Goal: Task Accomplishment & Management: Manage account settings

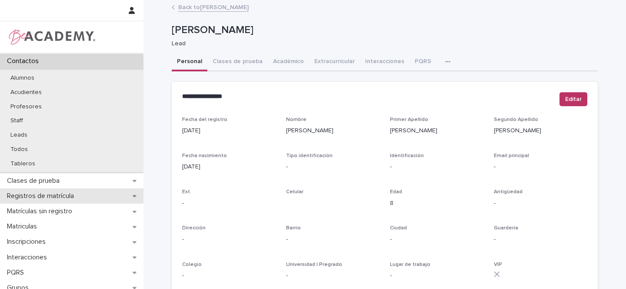
scroll to position [52, 0]
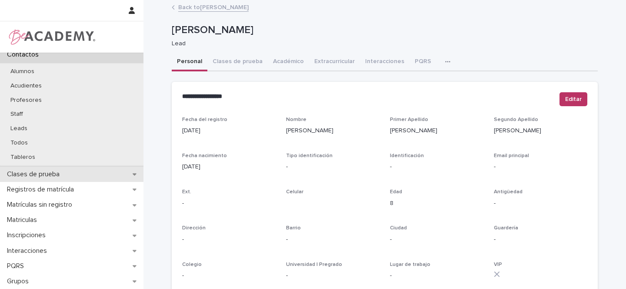
click at [130, 175] on div "Clases de prueba" at bounding box center [72, 174] width 144 height 15
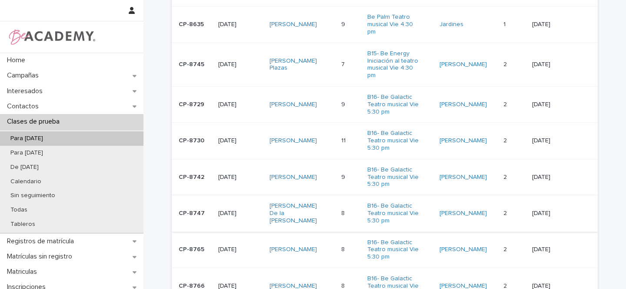
scroll to position [217, 0]
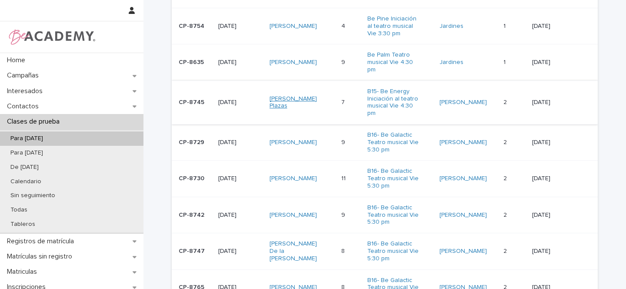
click at [298, 95] on link "[PERSON_NAME] Plazas" at bounding box center [297, 102] width 54 height 15
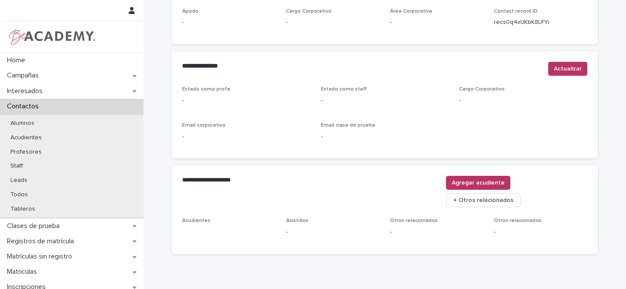
scroll to position [353, 0]
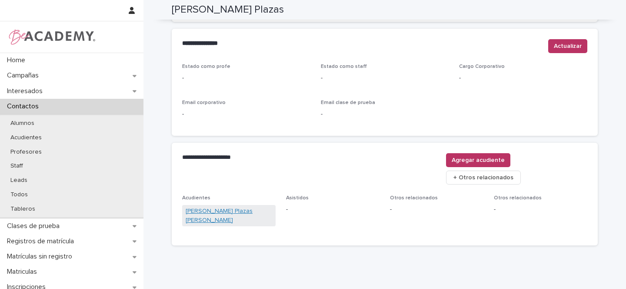
click at [224, 207] on link "Maria Catalina Plazas Molina" at bounding box center [229, 216] width 87 height 18
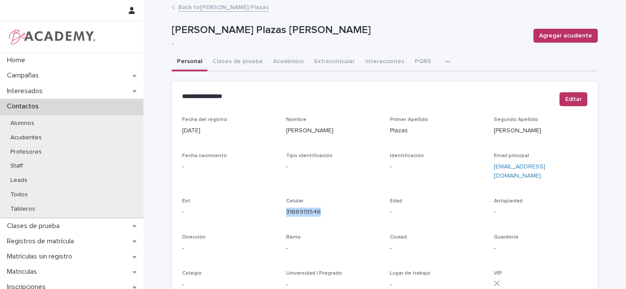
scroll to position [358, 0]
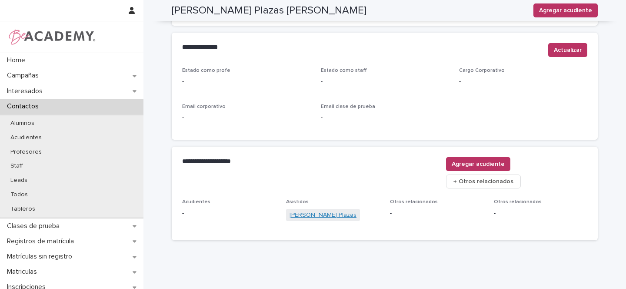
click at [320, 211] on link "Elena Largacha Plazas" at bounding box center [323, 215] width 67 height 9
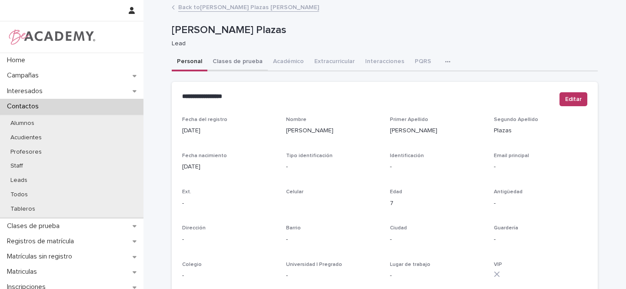
click at [231, 62] on button "Clases de prueba" at bounding box center [237, 62] width 60 height 18
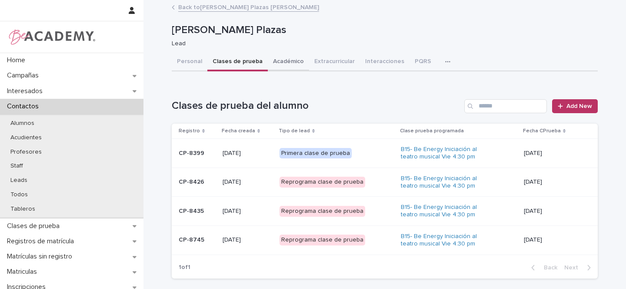
click at [286, 62] on button "Académico" at bounding box center [288, 62] width 41 height 18
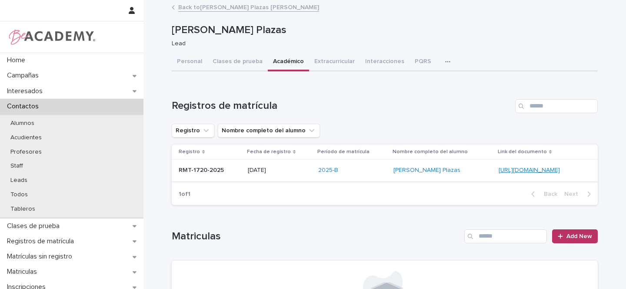
click at [499, 171] on link "https://docs.google.com/document/d/1eJ7xTsalGfbhhtKJ0-5ScrxXQhgfRtKf6pNXYd_ylyA" at bounding box center [529, 170] width 61 height 6
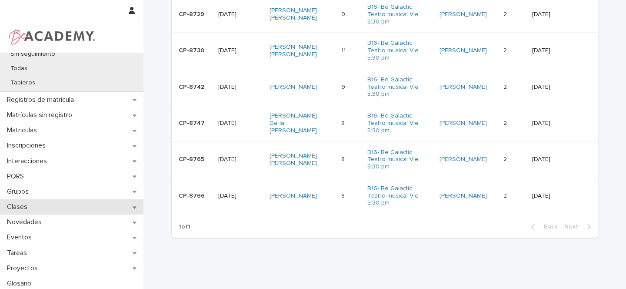
scroll to position [144, 0]
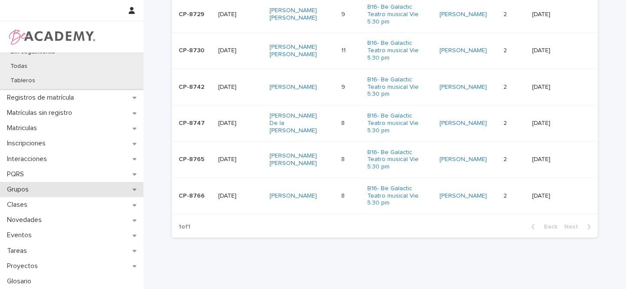
click at [133, 188] on icon at bounding box center [135, 189] width 4 height 6
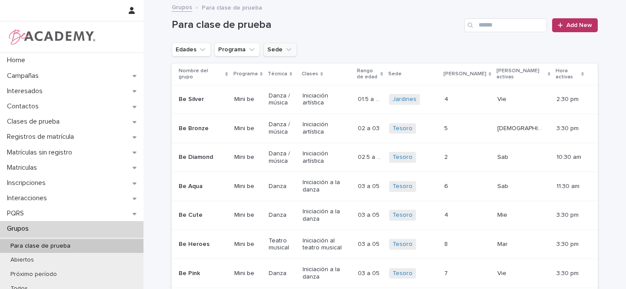
click at [284, 50] on icon "Sede" at bounding box center [288, 49] width 9 height 9
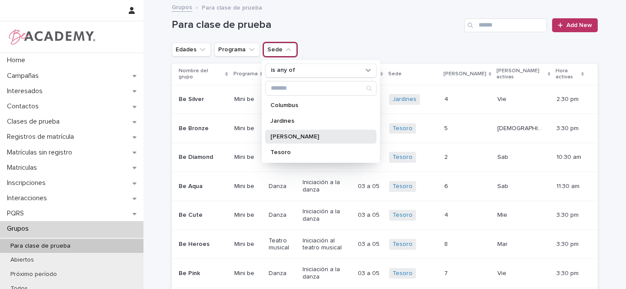
click at [275, 137] on p "[PERSON_NAME]" at bounding box center [317, 137] width 92 height 6
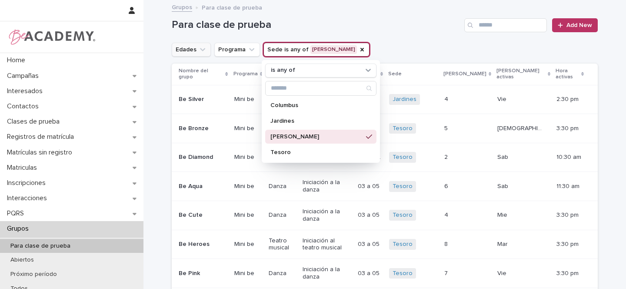
click at [198, 52] on icon "Edades" at bounding box center [202, 49] width 9 height 9
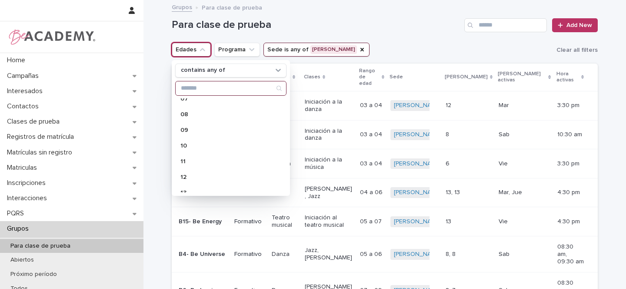
scroll to position [195, 0]
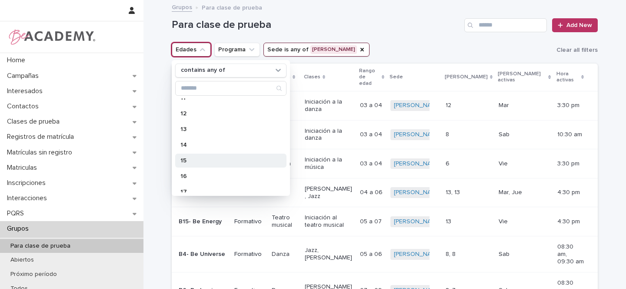
click at [188, 160] on p "15" at bounding box center [227, 160] width 92 height 6
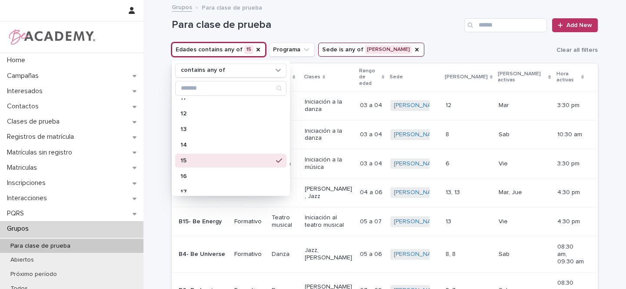
click at [421, 40] on div "Para clase de prueba Add New" at bounding box center [385, 22] width 426 height 42
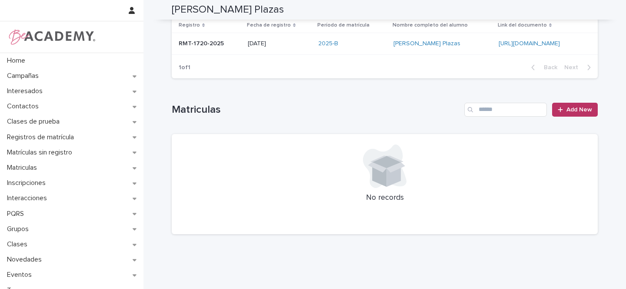
scroll to position [126, 0]
click at [584, 109] on span "Add New" at bounding box center [580, 110] width 26 height 6
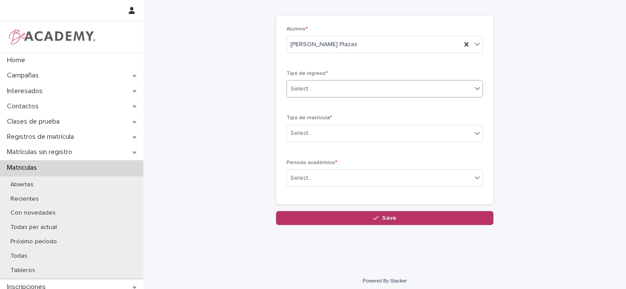
scroll to position [27, 0]
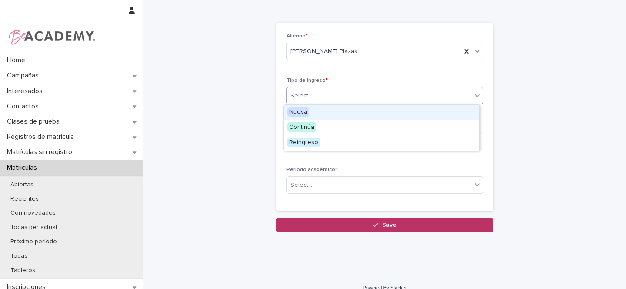
click at [311, 97] on div "Select..." at bounding box center [379, 96] width 185 height 14
click at [303, 112] on span "Nueva" at bounding box center [299, 112] width 22 height 10
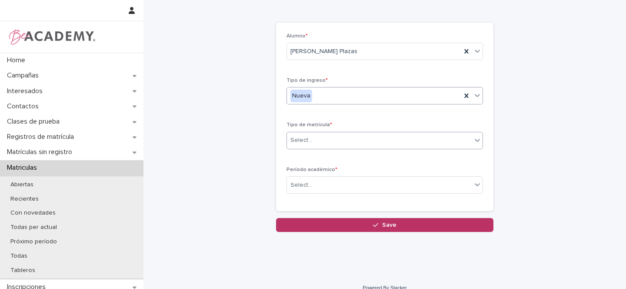
click at [303, 140] on div "Select..." at bounding box center [302, 140] width 22 height 9
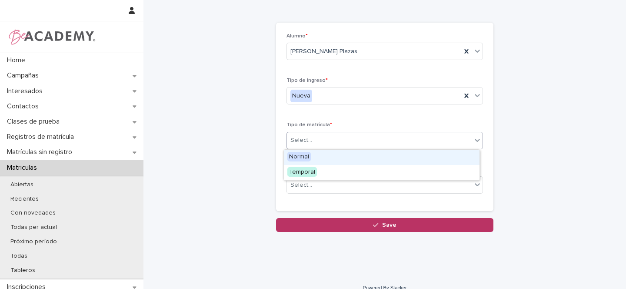
click at [301, 156] on span "Normal" at bounding box center [299, 157] width 23 height 10
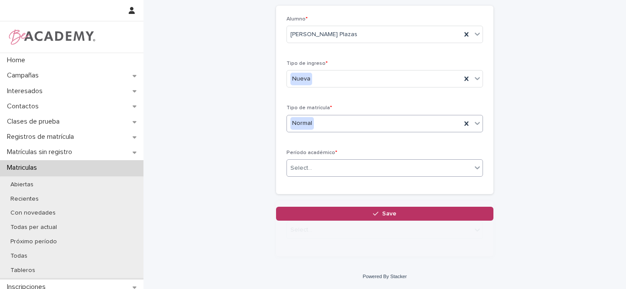
click at [304, 184] on div "Loading... Saving… Alumno * Elena Largacha Plazas Tipo de ingreso * Nueva Tipo …" at bounding box center [384, 104] width 217 height 196
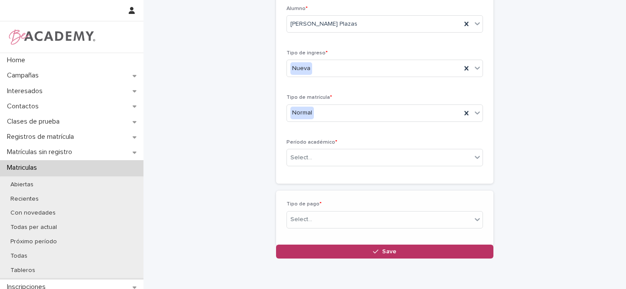
scroll to position [58, 0]
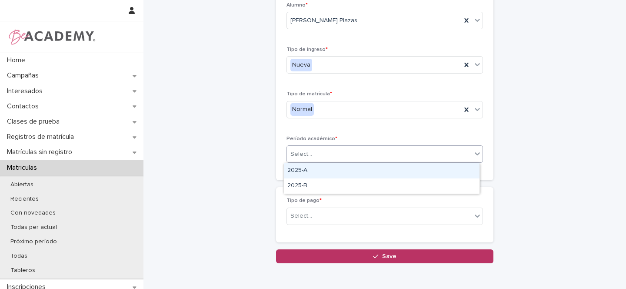
click at [304, 154] on div "Select..." at bounding box center [302, 154] width 22 height 9
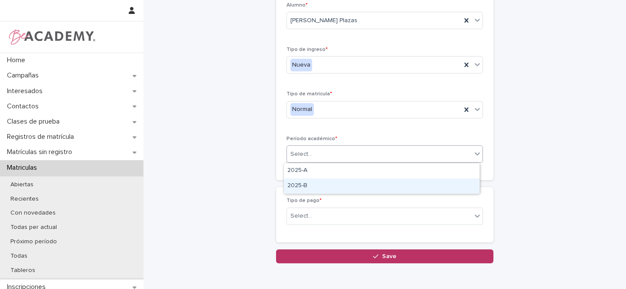
click at [304, 184] on div "2025-B" at bounding box center [382, 185] width 196 height 15
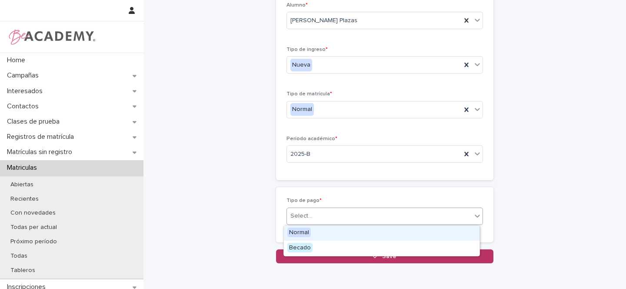
click at [313, 216] on input "text" at bounding box center [313, 215] width 1 height 7
click at [300, 232] on span "Normal" at bounding box center [299, 232] width 23 height 10
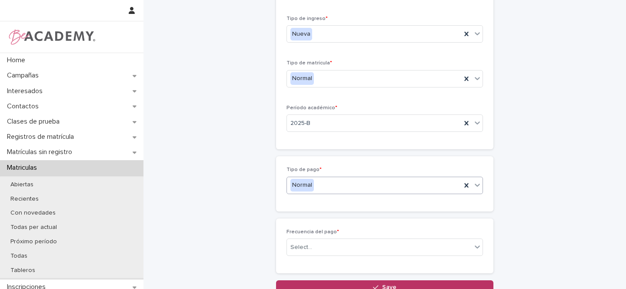
scroll to position [91, 0]
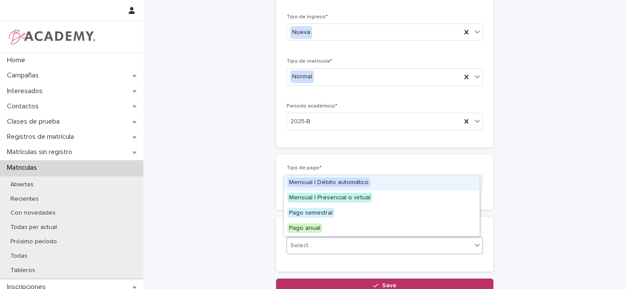
click at [314, 245] on div "Select..." at bounding box center [379, 245] width 185 height 14
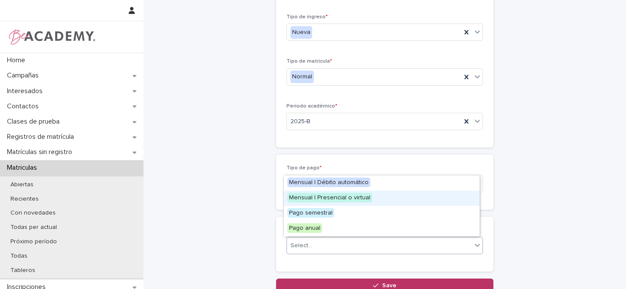
click at [331, 198] on span "Mensual | Presencial o virtual" at bounding box center [330, 198] width 85 height 10
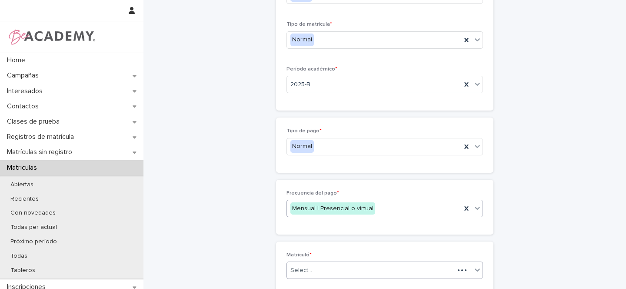
scroll to position [145, 0]
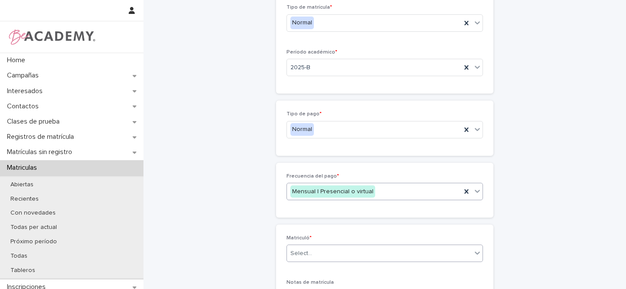
click at [326, 251] on div "Select..." at bounding box center [379, 253] width 185 height 14
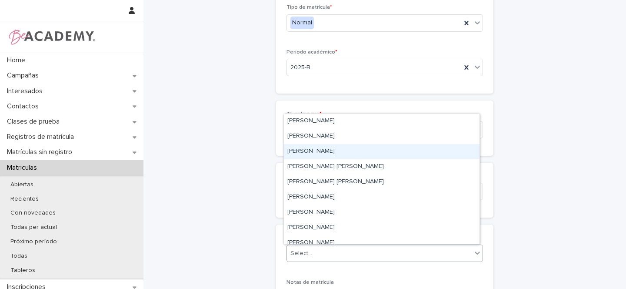
click at [310, 150] on div "[PERSON_NAME]" at bounding box center [382, 151] width 196 height 15
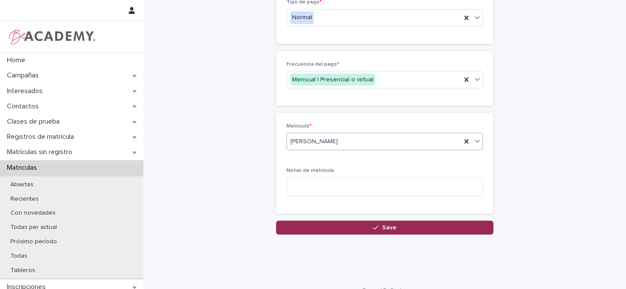
scroll to position [271, 0]
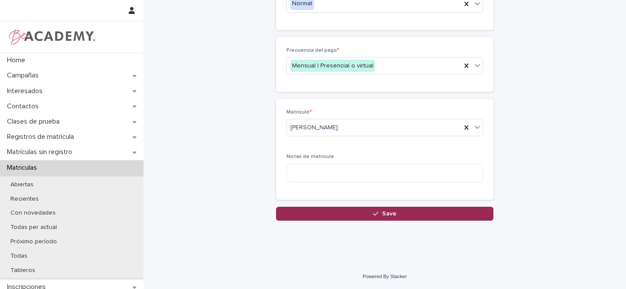
click at [377, 212] on div "button" at bounding box center [377, 214] width 9 height 6
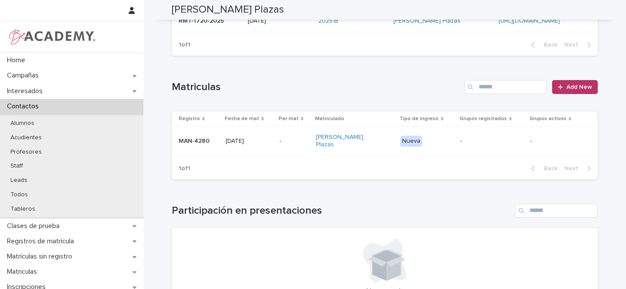
scroll to position [155, 0]
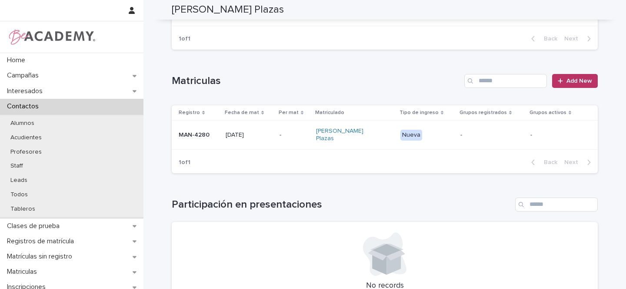
click at [212, 131] on p "MAN-4280" at bounding box center [199, 134] width 40 height 7
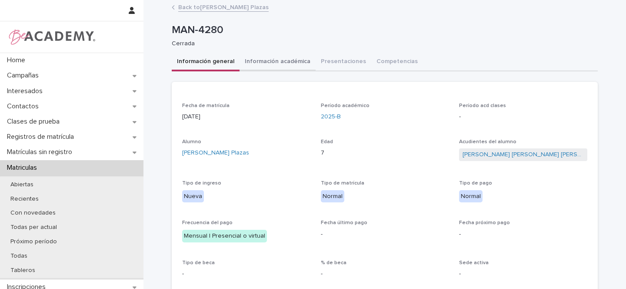
click at [271, 60] on button "Información académica" at bounding box center [278, 62] width 76 height 18
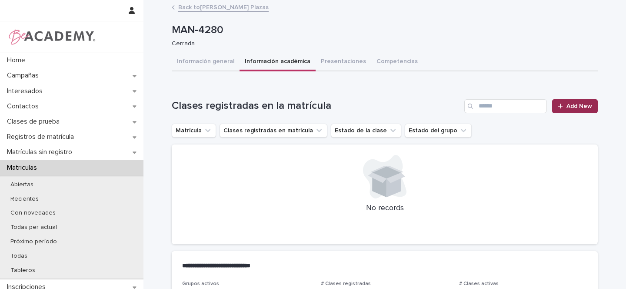
click at [578, 105] on span "Add New" at bounding box center [580, 106] width 26 height 6
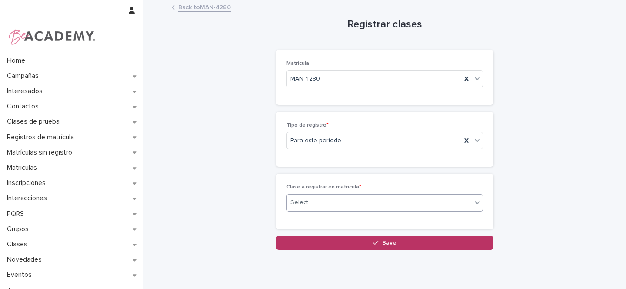
click at [301, 200] on div "Select..." at bounding box center [302, 202] width 22 height 9
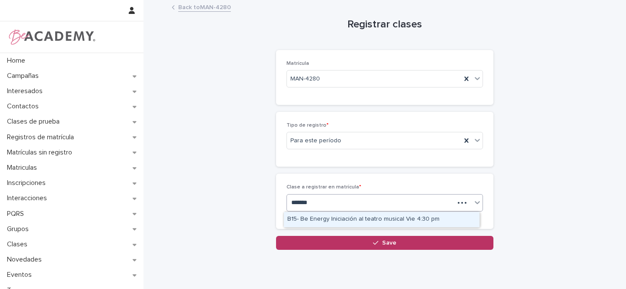
type input "********"
click at [349, 216] on div "B15- Be Energy Iniciación al teatro musical Vie 4:30 pm" at bounding box center [382, 219] width 196 height 15
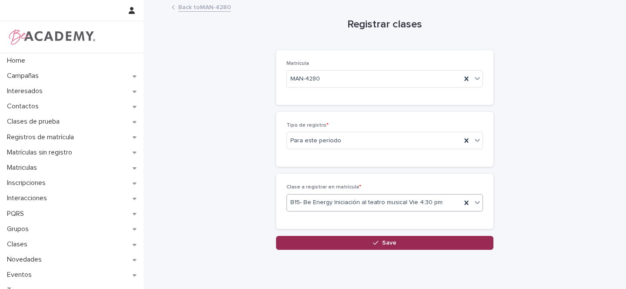
click at [397, 242] on button "Save" at bounding box center [384, 243] width 217 height 14
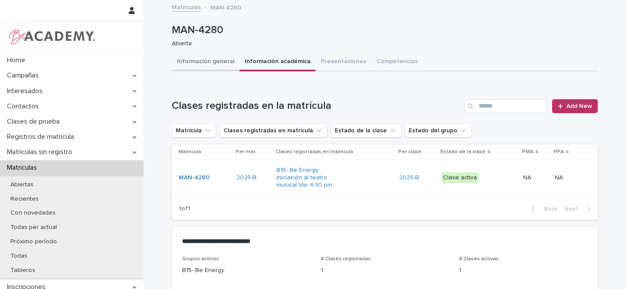
click at [189, 62] on button "Información general" at bounding box center [206, 62] width 68 height 18
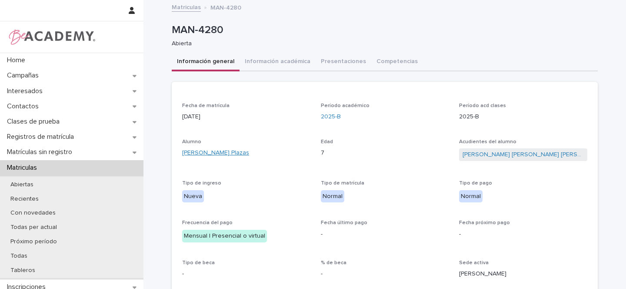
click at [208, 150] on link "Elena Largacha Plazas" at bounding box center [215, 152] width 67 height 9
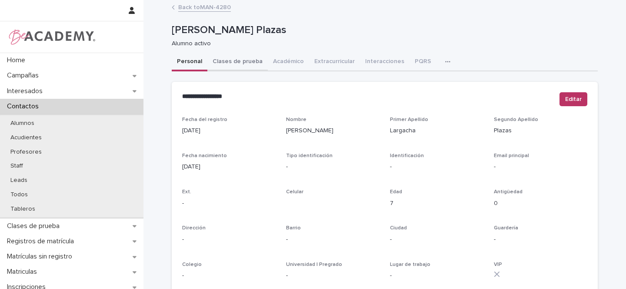
click at [231, 60] on button "Clases de prueba" at bounding box center [237, 62] width 60 height 18
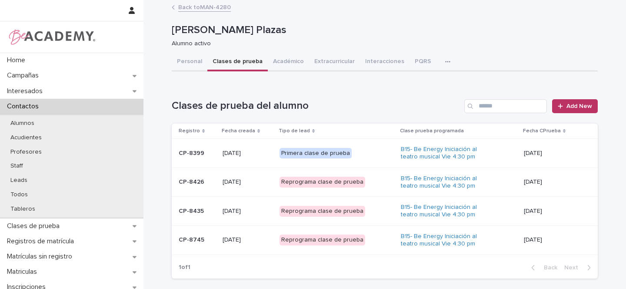
click at [375, 235] on div "Reprograma clase de prueba" at bounding box center [337, 240] width 114 height 18
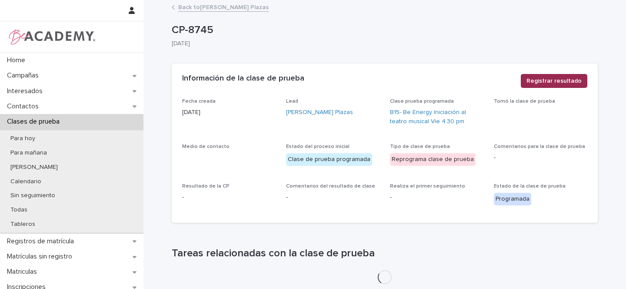
click at [559, 81] on span "Registrar resultado" at bounding box center [554, 81] width 55 height 9
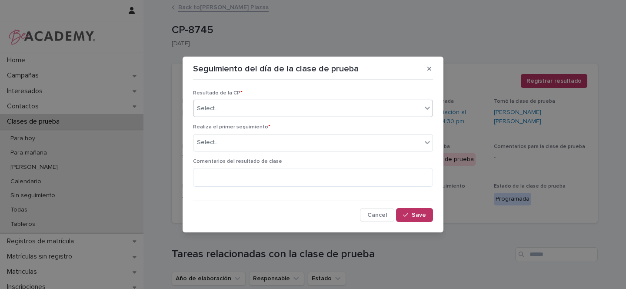
click at [227, 110] on div "Select..." at bounding box center [308, 108] width 228 height 14
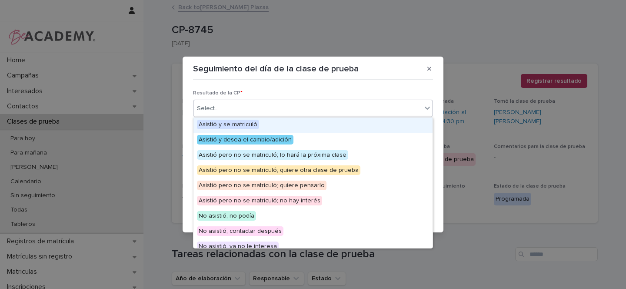
click at [242, 125] on span "Asistió y se matriculó" at bounding box center [228, 125] width 62 height 10
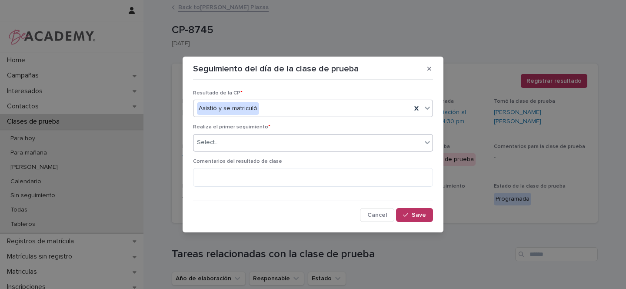
click at [215, 142] on div "Select..." at bounding box center [208, 142] width 22 height 9
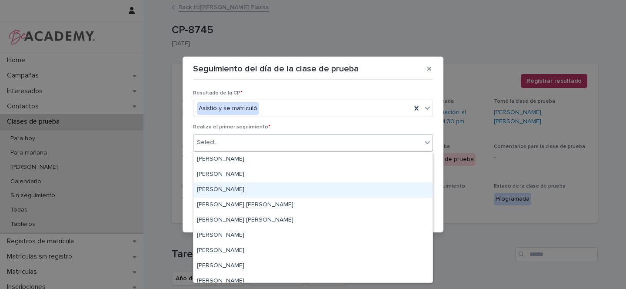
click at [214, 190] on div "[PERSON_NAME]" at bounding box center [313, 189] width 239 height 15
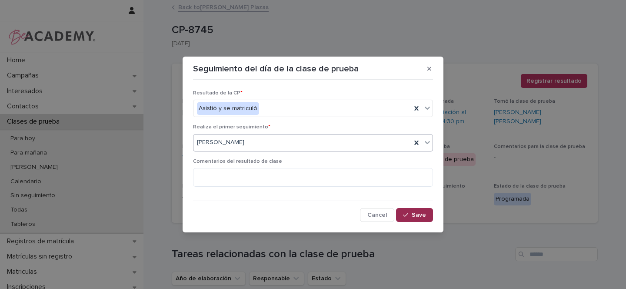
click at [412, 217] on span "Save" at bounding box center [419, 215] width 14 height 6
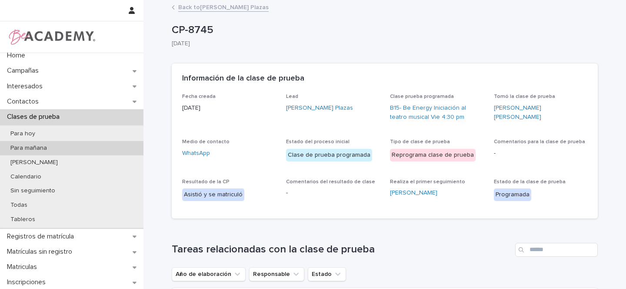
scroll to position [5, 0]
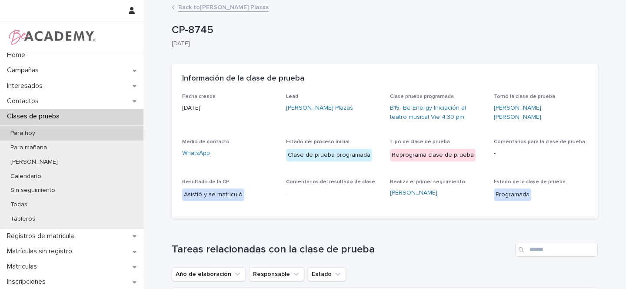
click at [30, 134] on p "Para hoy" at bounding box center [22, 133] width 39 height 7
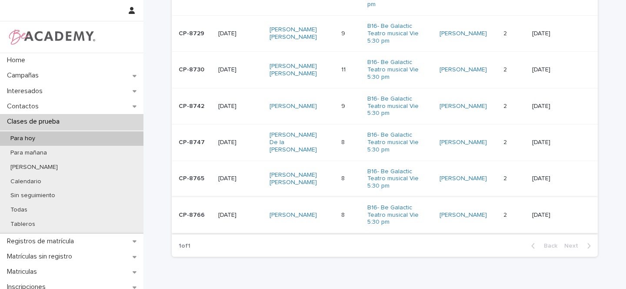
scroll to position [328, 0]
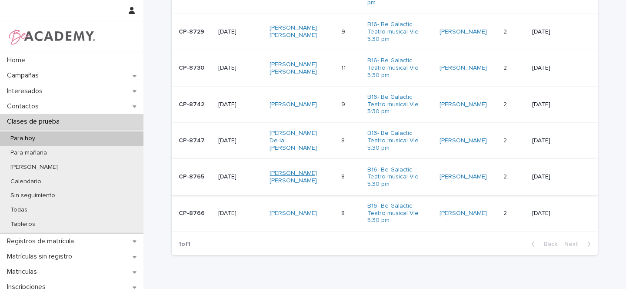
click at [291, 170] on link "Maria Juliana Diaz Parra" at bounding box center [297, 177] width 54 height 15
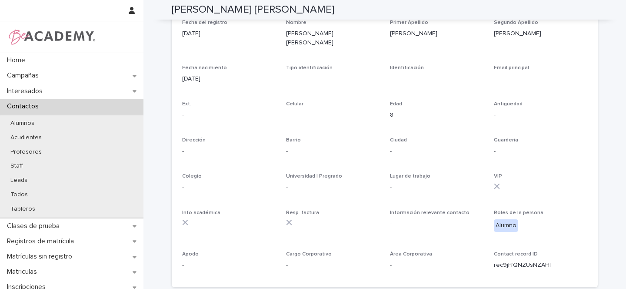
scroll to position [358, 0]
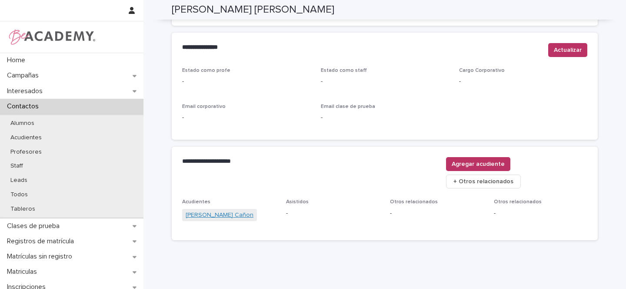
click at [233, 211] on link "Gladys Rocio Parra Cañon" at bounding box center [220, 215] width 68 height 9
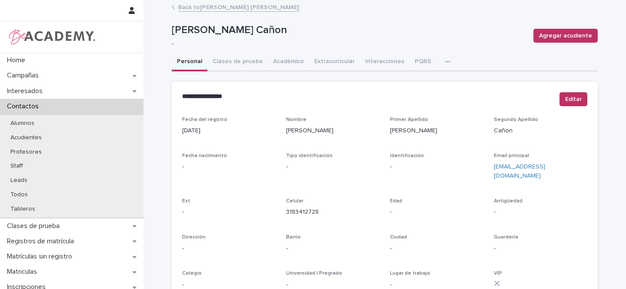
click at [209, 6] on link "Back to Maria Juliana Diaz Parra" at bounding box center [238, 7] width 121 height 10
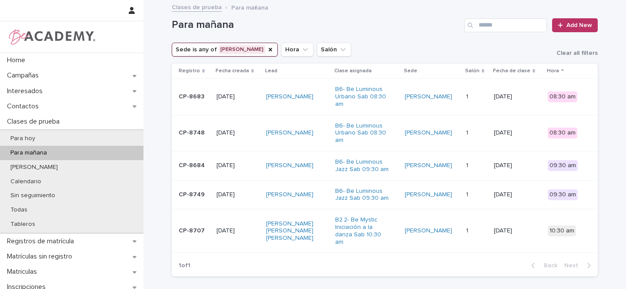
scroll to position [3, 0]
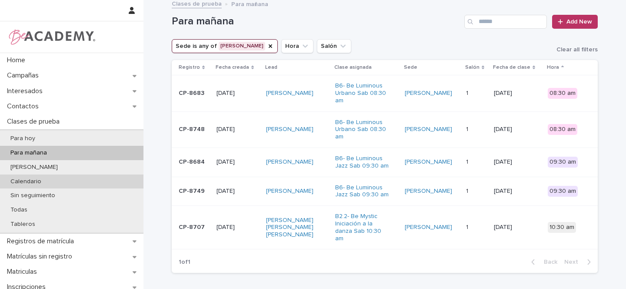
click at [30, 182] on p "Calendario" at bounding box center [25, 181] width 45 height 7
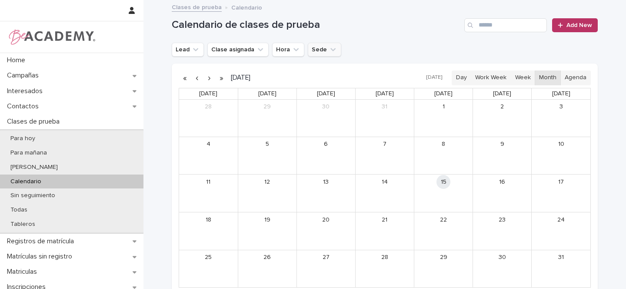
click at [321, 50] on button "Sede" at bounding box center [324, 50] width 33 height 14
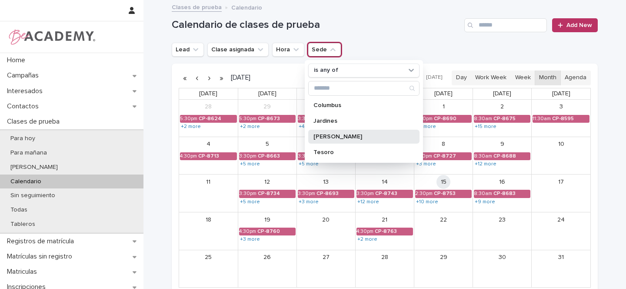
click at [329, 135] on p "[PERSON_NAME]" at bounding box center [360, 137] width 92 height 6
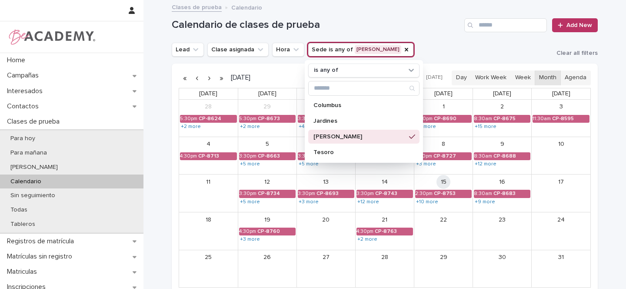
click at [414, 43] on div "Lead Clase asignada Hora Sede is any of [PERSON_NAME] is any of Columbus Jardin…" at bounding box center [385, 50] width 426 height 14
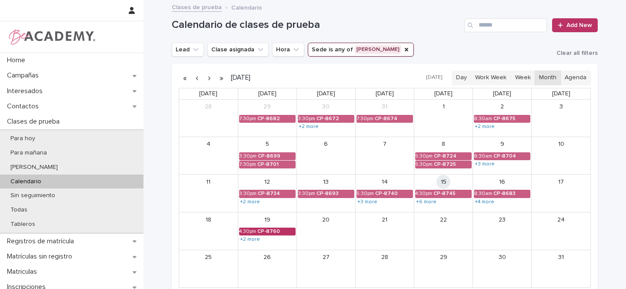
click at [248, 220] on div "19" at bounding box center [267, 219] width 58 height 14
click at [247, 239] on link "+2 more" at bounding box center [250, 239] width 22 height 7
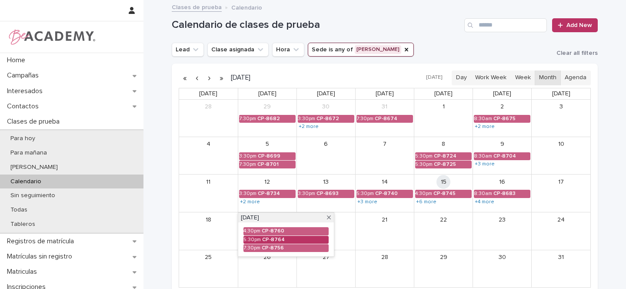
click at [262, 239] on div "CP-8764" at bounding box center [295, 240] width 67 height 6
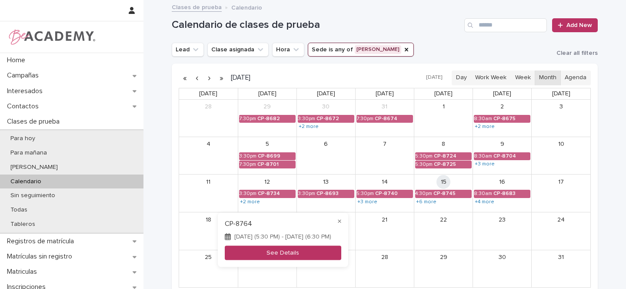
click at [229, 254] on button "See Details" at bounding box center [283, 252] width 117 height 14
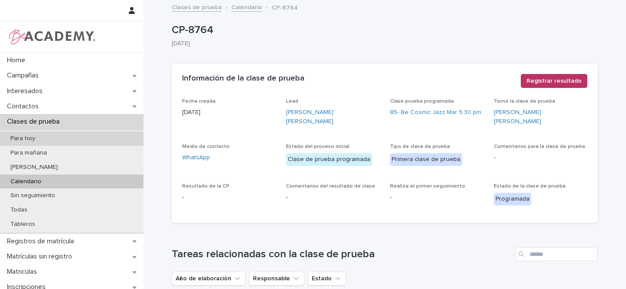
click at [26, 138] on p "Para hoy" at bounding box center [22, 138] width 39 height 7
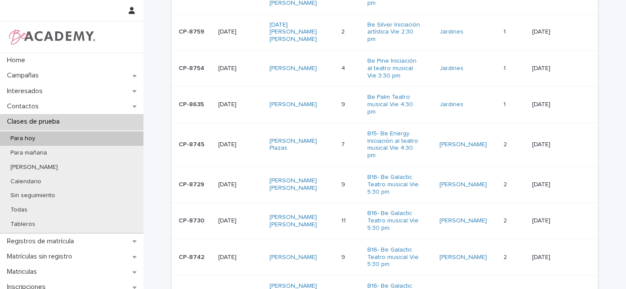
scroll to position [176, 0]
click at [301, 176] on link "[PERSON_NAME] [PERSON_NAME]" at bounding box center [297, 183] width 54 height 15
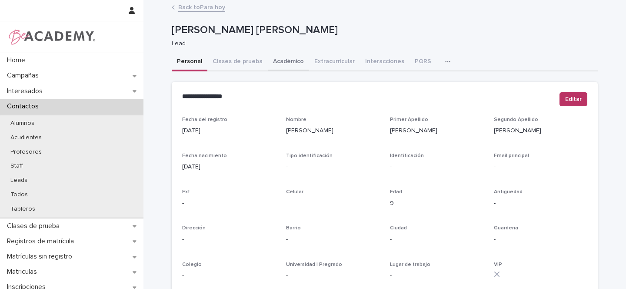
click at [290, 61] on button "Académico" at bounding box center [288, 62] width 41 height 18
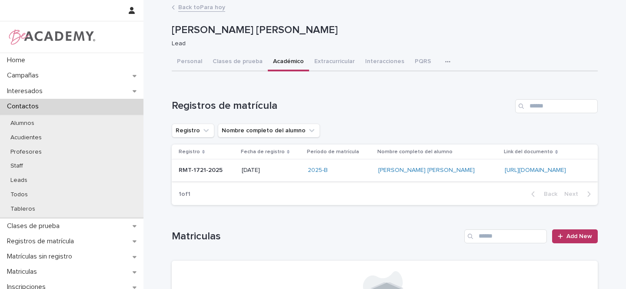
scroll to position [15, 0]
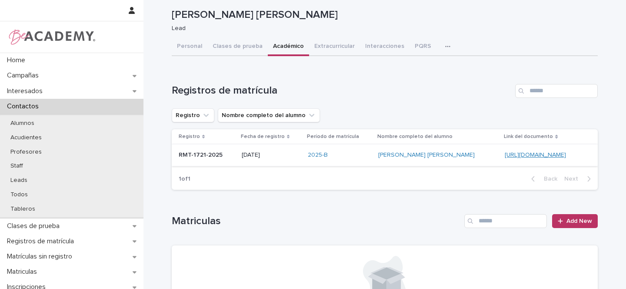
click at [505, 154] on link "[URL][DOMAIN_NAME]" at bounding box center [535, 155] width 61 height 6
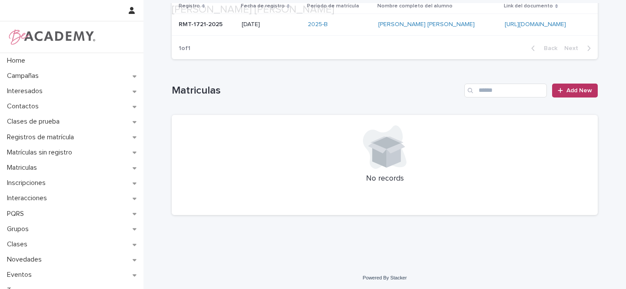
scroll to position [147, 0]
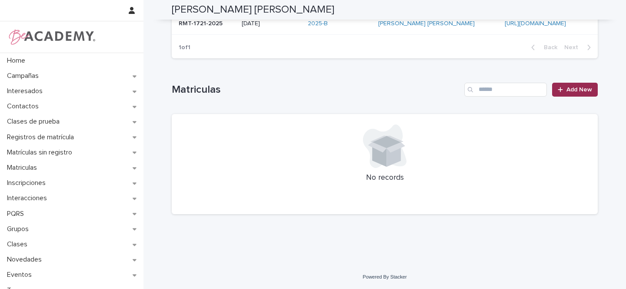
click at [576, 89] on span "Add New" at bounding box center [580, 90] width 26 height 6
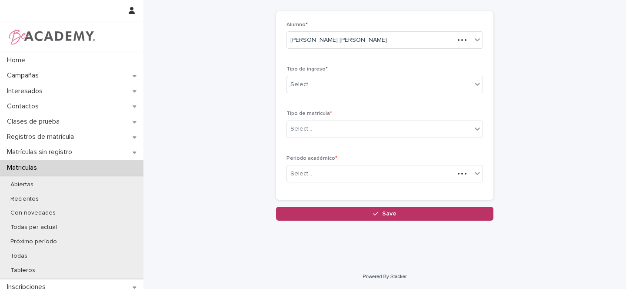
scroll to position [39, 0]
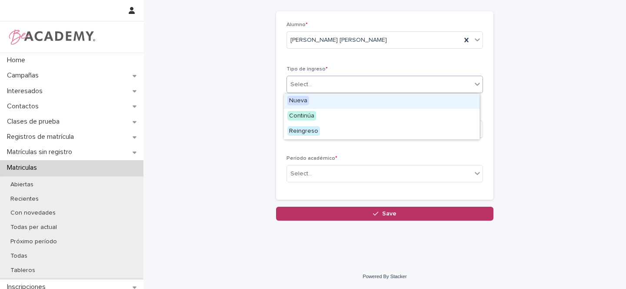
click at [308, 87] on div "Select..." at bounding box center [379, 84] width 185 height 14
click at [298, 100] on span "Nueva" at bounding box center [299, 101] width 22 height 10
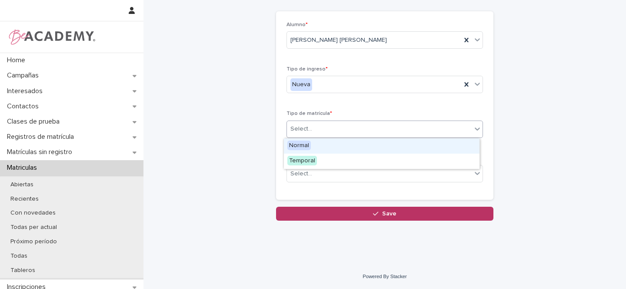
click at [301, 131] on div "Select..." at bounding box center [302, 128] width 22 height 9
click at [298, 145] on span "Normal" at bounding box center [299, 145] width 23 height 10
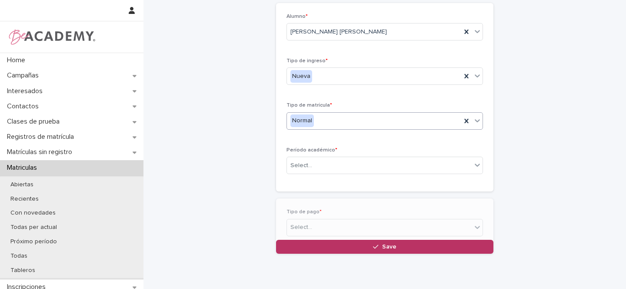
scroll to position [70, 0]
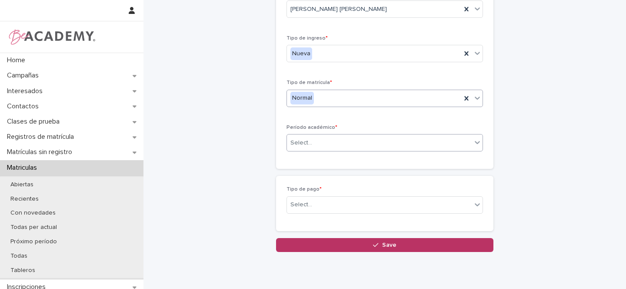
click at [304, 139] on div "Select..." at bounding box center [302, 142] width 22 height 9
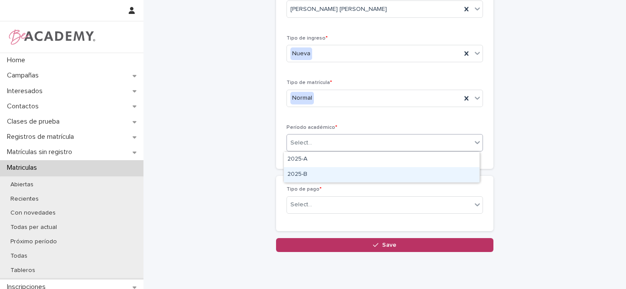
click at [301, 176] on div "2025-B" at bounding box center [382, 174] width 196 height 15
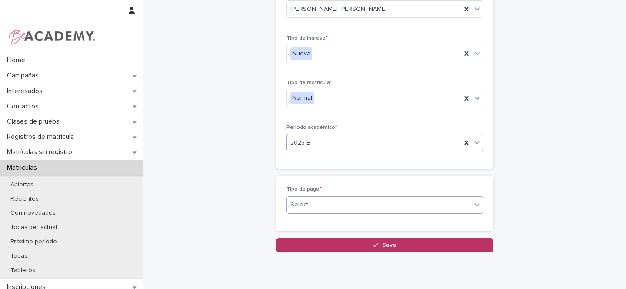
click at [302, 203] on div "Select..." at bounding box center [302, 204] width 22 height 9
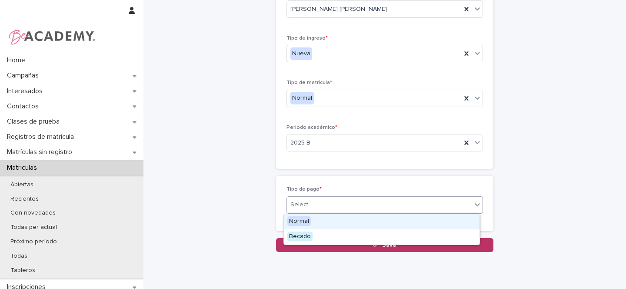
click at [304, 220] on span "Normal" at bounding box center [299, 221] width 23 height 10
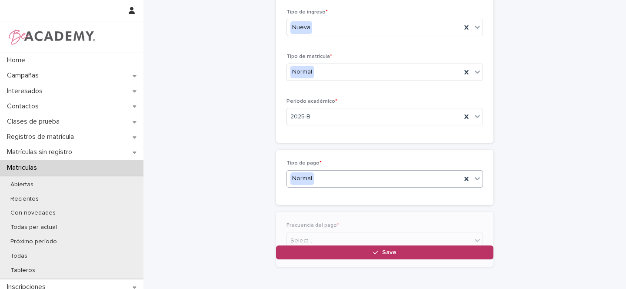
scroll to position [100, 0]
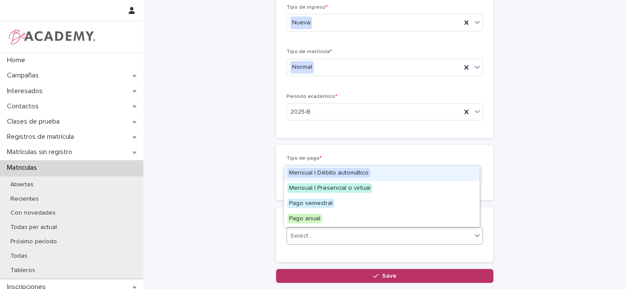
click at [334, 235] on div "Select..." at bounding box center [379, 236] width 185 height 14
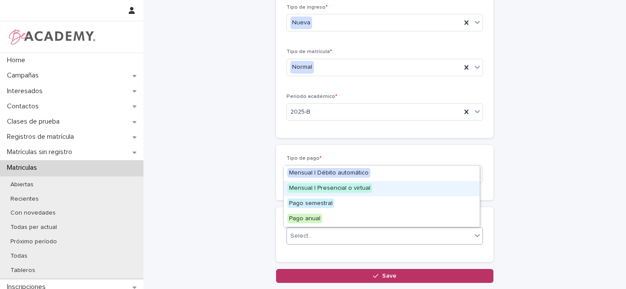
click at [357, 187] on span "Mensual | Presencial o virtual" at bounding box center [330, 188] width 85 height 10
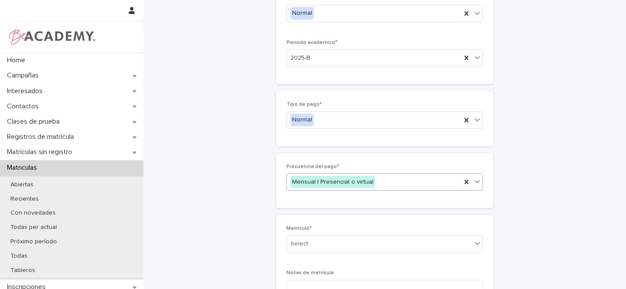
scroll to position [224, 0]
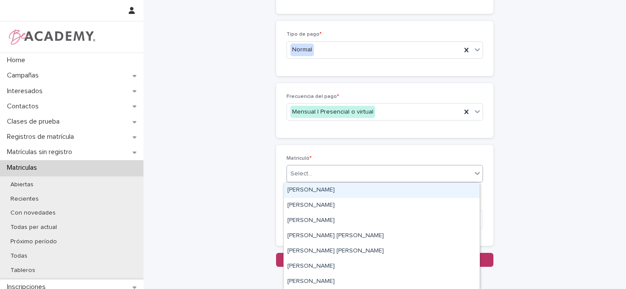
click at [311, 169] on div "Select..." at bounding box center [379, 174] width 185 height 14
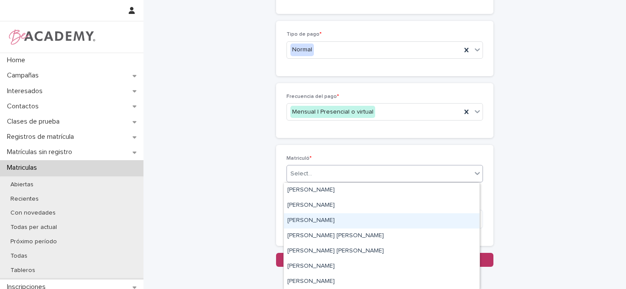
click at [298, 221] on div "Gina Orjuela Cortes" at bounding box center [382, 220] width 196 height 15
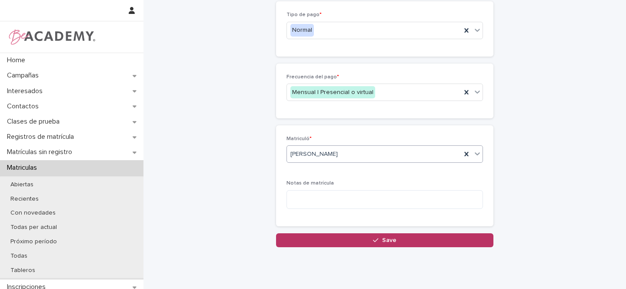
scroll to position [271, 0]
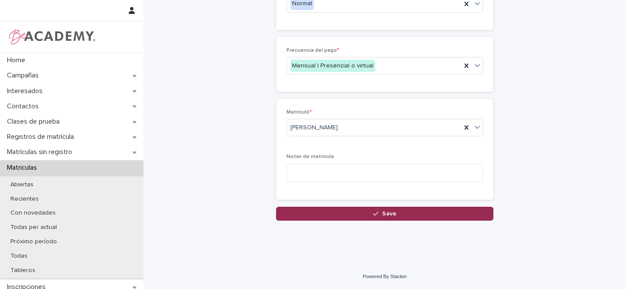
click at [375, 209] on button "Save" at bounding box center [384, 214] width 217 height 14
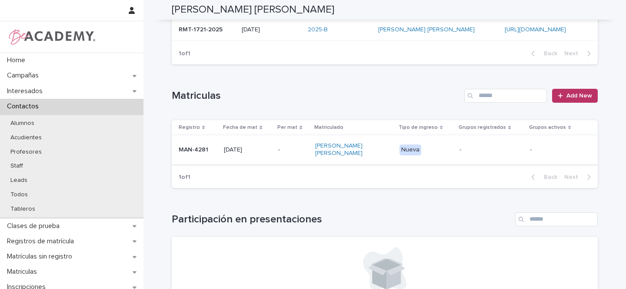
scroll to position [161, 0]
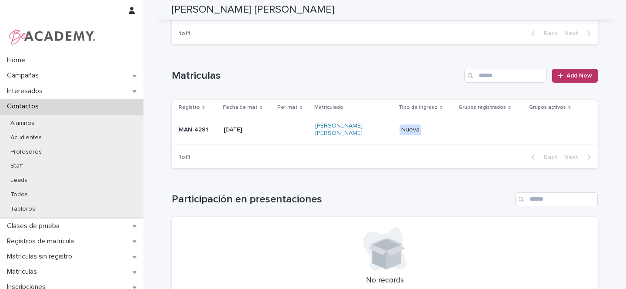
click at [209, 129] on p "MAN-4281" at bounding box center [198, 129] width 38 height 7
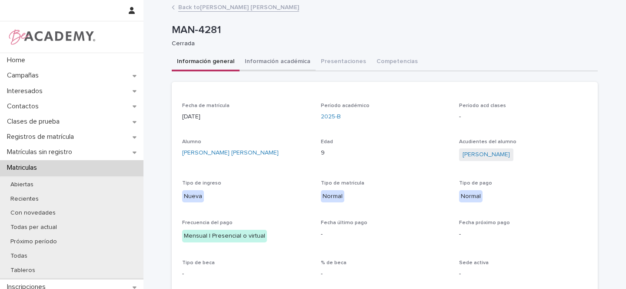
drag, startPoint x: 284, startPoint y: 63, endPoint x: 289, endPoint y: 67, distance: 5.6
click at [284, 63] on button "Información académica" at bounding box center [278, 62] width 76 height 18
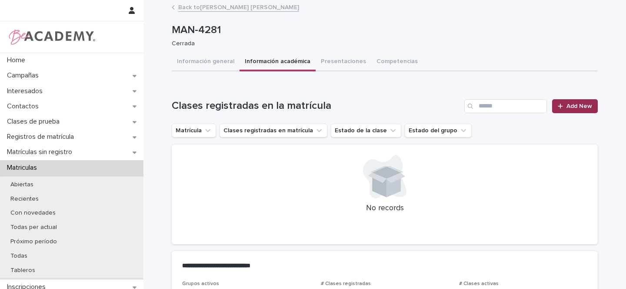
click at [579, 108] on span "Add New" at bounding box center [580, 106] width 26 height 6
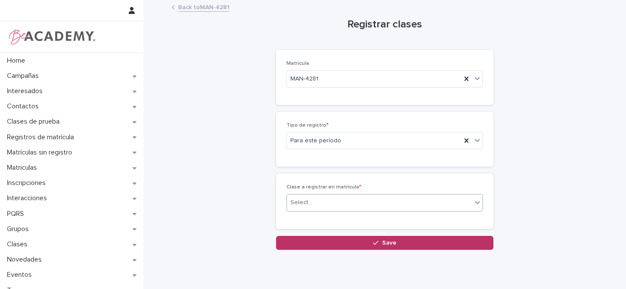
click at [298, 199] on div "Select..." at bounding box center [302, 202] width 22 height 9
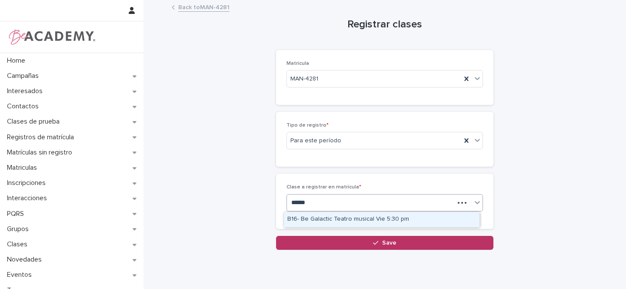
type input "*******"
click at [342, 219] on div "B16- Be Galactic Teatro musical Vie 5:30 pm" at bounding box center [382, 219] width 196 height 15
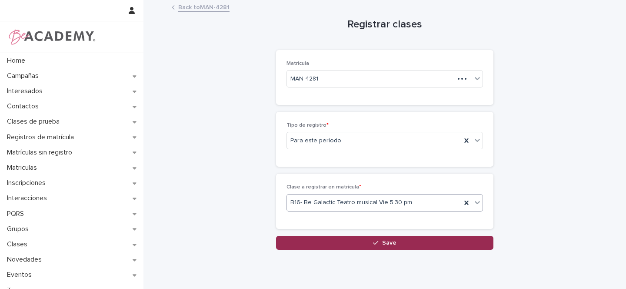
click at [388, 245] on span "Save" at bounding box center [389, 243] width 14 height 6
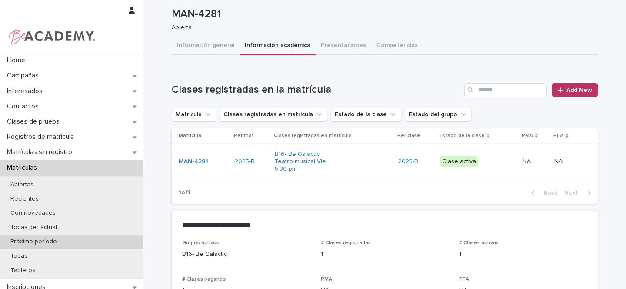
scroll to position [16, 0]
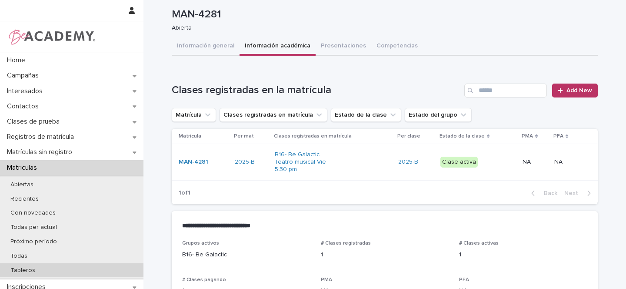
click at [28, 268] on p "Tableros" at bounding box center [22, 270] width 39 height 7
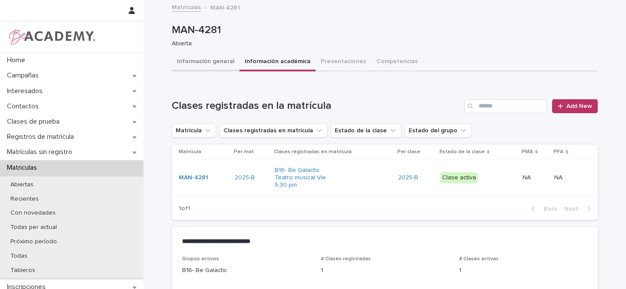
click at [207, 61] on button "Información general" at bounding box center [206, 62] width 68 height 18
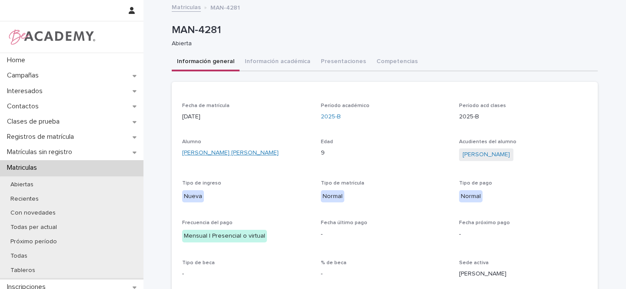
click at [229, 153] on link "Ivanna Karolay Guerrero Carrillo" at bounding box center [230, 152] width 97 height 9
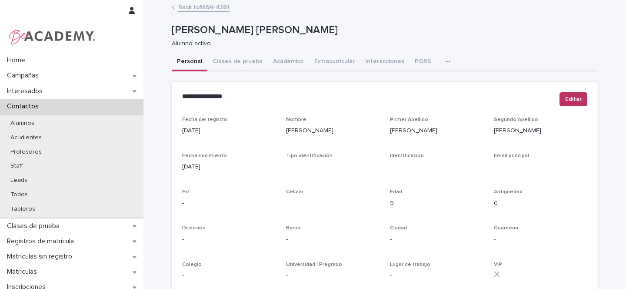
click at [241, 63] on button "Clases de prueba" at bounding box center [237, 62] width 60 height 18
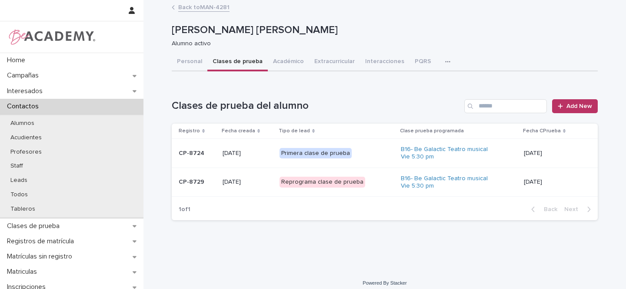
click at [371, 180] on div "Reprograma clase de prueba" at bounding box center [337, 182] width 114 height 18
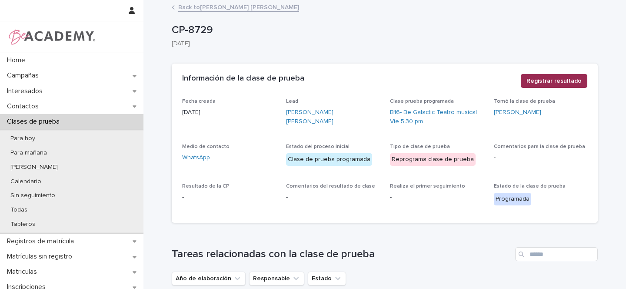
click at [555, 82] on span "Registrar resultado" at bounding box center [554, 81] width 55 height 9
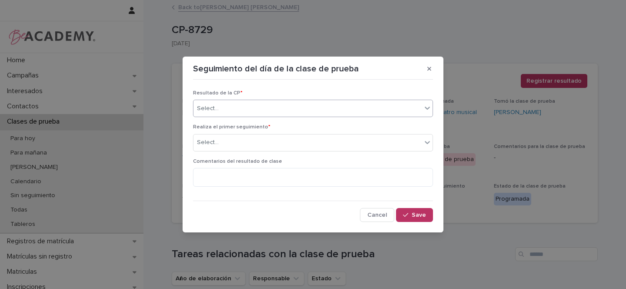
click at [231, 103] on div "Select..." at bounding box center [308, 108] width 228 height 14
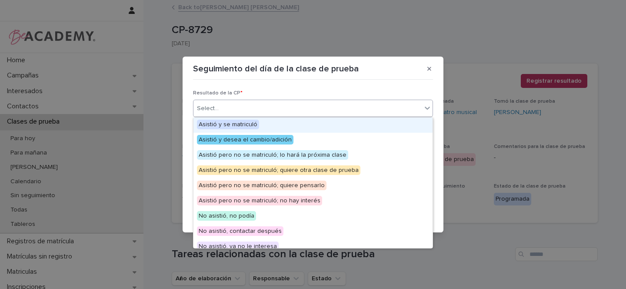
click at [234, 125] on span "Asistió y se matriculó" at bounding box center [228, 125] width 62 height 10
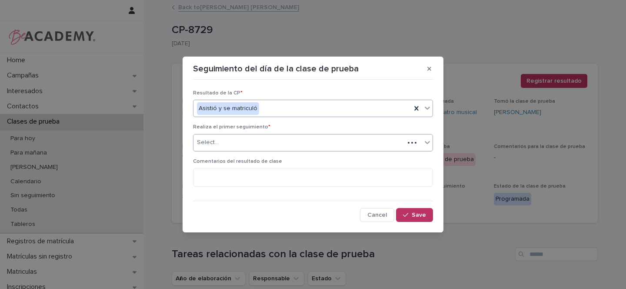
click at [241, 143] on div "Select..." at bounding box center [299, 142] width 211 height 14
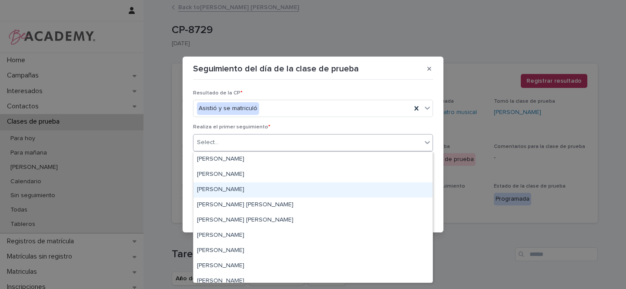
click at [217, 187] on div "Gina Orjuela Cortes" at bounding box center [313, 189] width 239 height 15
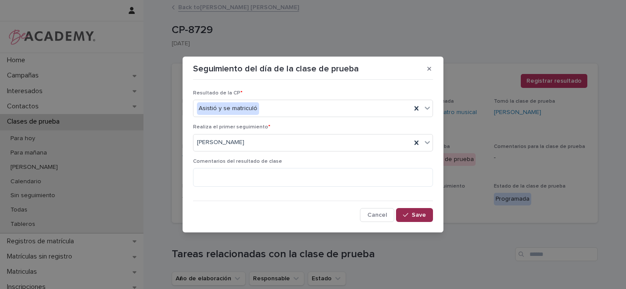
click at [415, 215] on span "Save" at bounding box center [419, 215] width 14 height 6
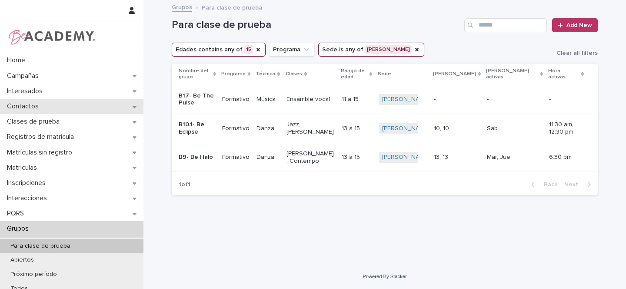
click at [127, 107] on div "Contactos" at bounding box center [72, 106] width 144 height 15
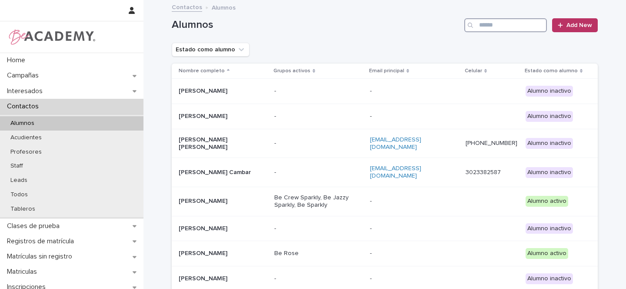
click at [482, 24] on input "Search" at bounding box center [506, 25] width 83 height 14
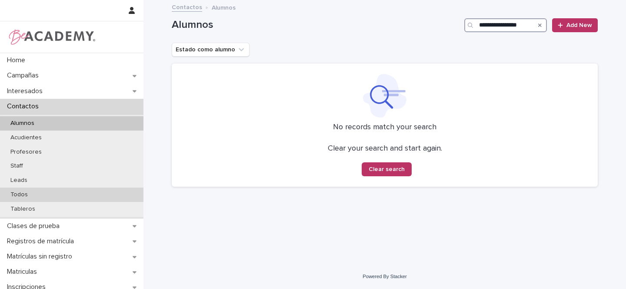
type input "**********"
click at [22, 194] on p "Todos" at bounding box center [18, 194] width 31 height 7
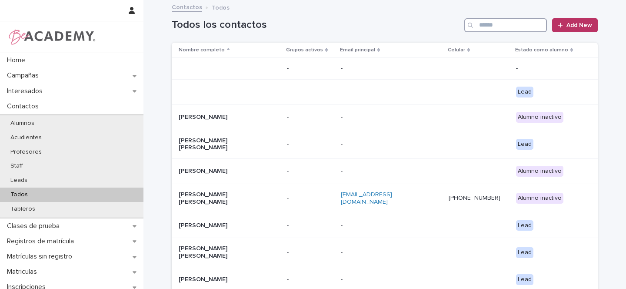
click at [486, 20] on input "Search" at bounding box center [506, 25] width 83 height 14
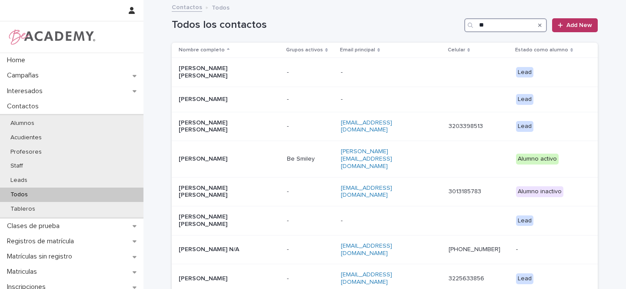
type input "*"
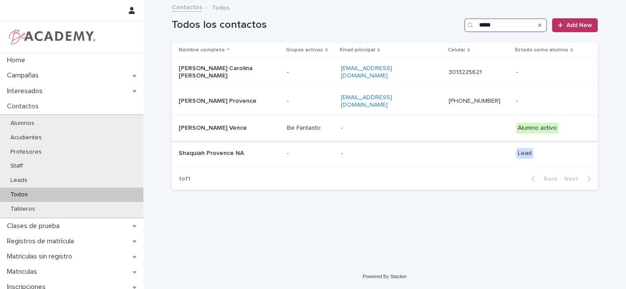
type input "*****"
click at [261, 124] on p "[PERSON_NAME] Vence" at bounding box center [222, 127] width 87 height 7
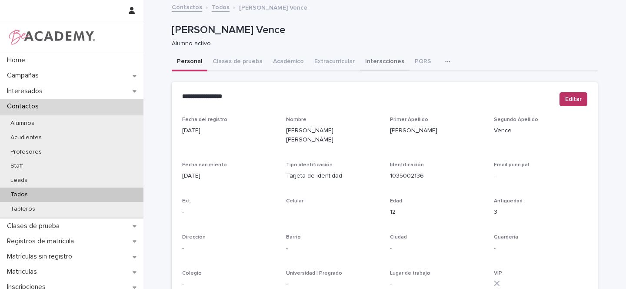
click at [388, 60] on button "Interacciones" at bounding box center [385, 62] width 50 height 18
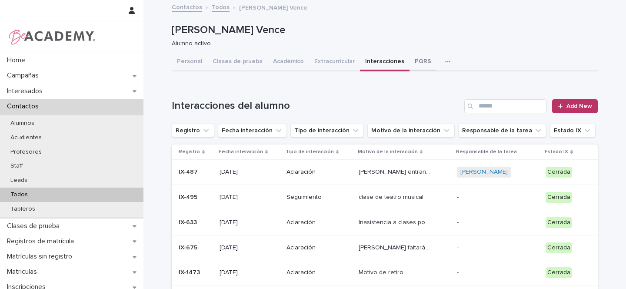
click at [416, 60] on button "PQRS" at bounding box center [423, 62] width 27 height 18
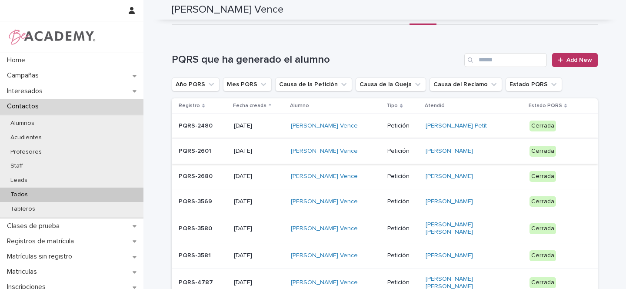
scroll to position [43, 0]
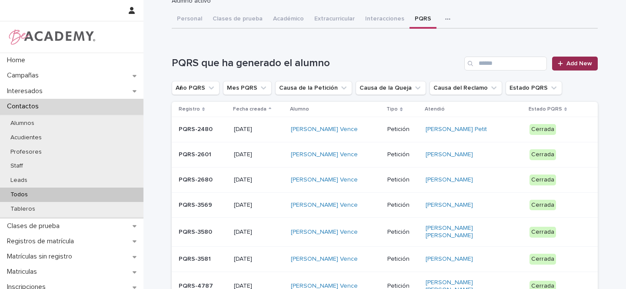
click at [571, 61] on span "Add New" at bounding box center [580, 63] width 26 height 6
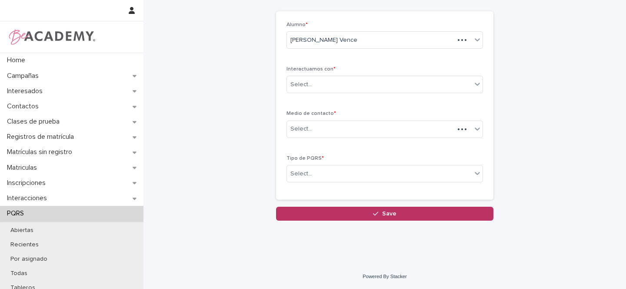
scroll to position [39, 0]
click at [335, 82] on div "Select..." at bounding box center [379, 84] width 185 height 14
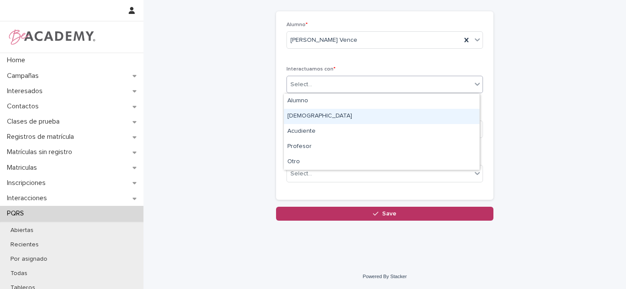
click at [297, 114] on div "[DEMOGRAPHIC_DATA]" at bounding box center [382, 116] width 196 height 15
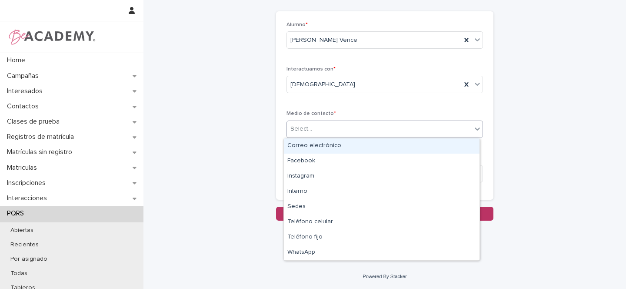
click at [301, 128] on div "Select..." at bounding box center [302, 128] width 22 height 9
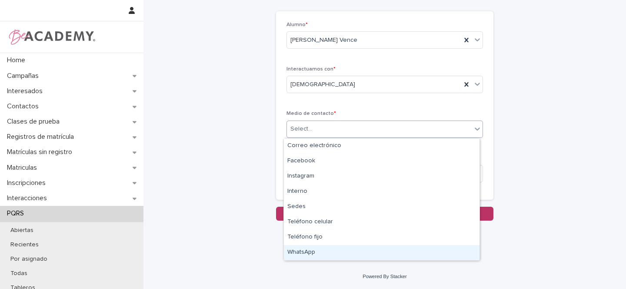
click at [311, 251] on div "WhatsApp" at bounding box center [382, 252] width 196 height 15
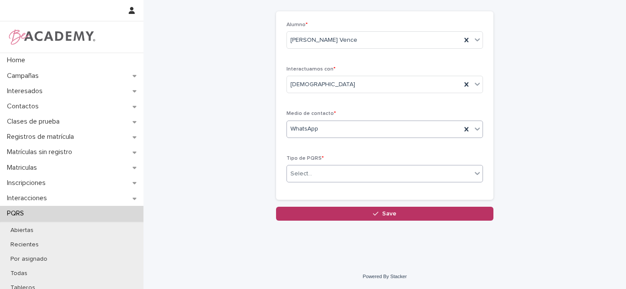
click at [296, 177] on div "Select..." at bounding box center [302, 173] width 22 height 9
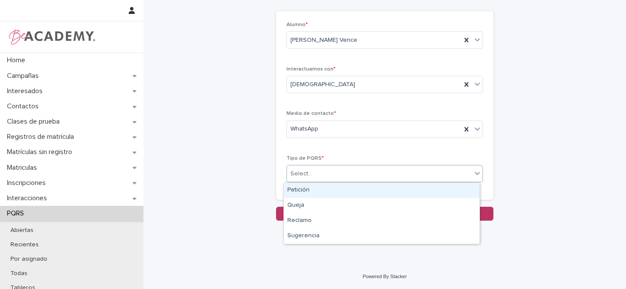
click at [298, 189] on div "Petición" at bounding box center [382, 190] width 196 height 15
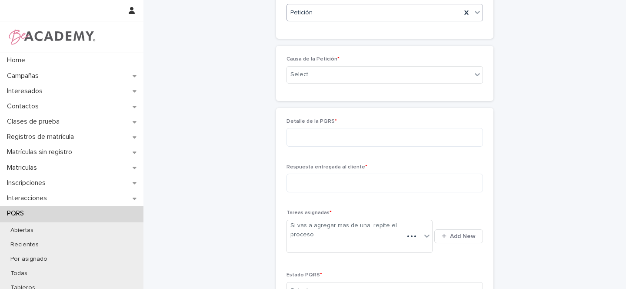
scroll to position [192, 0]
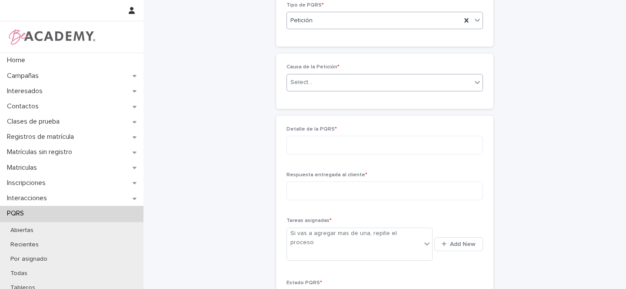
click at [296, 80] on div "Select..." at bounding box center [302, 82] width 22 height 9
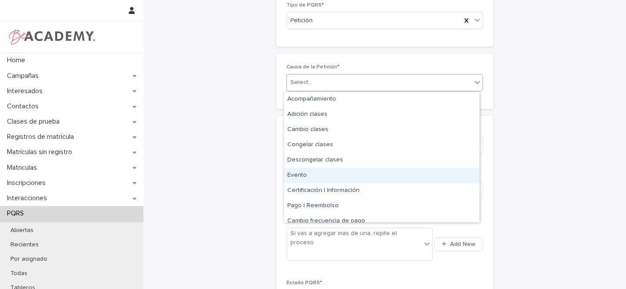
scroll to position [52, 0]
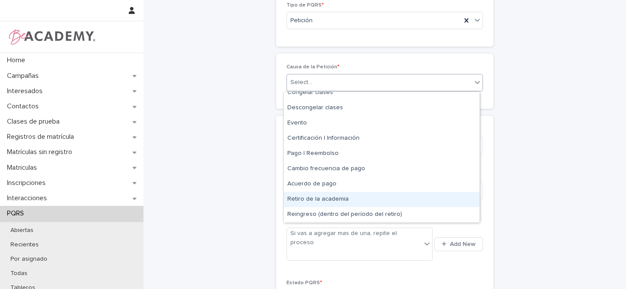
click at [328, 195] on div "Retiro de la academia" at bounding box center [382, 199] width 196 height 15
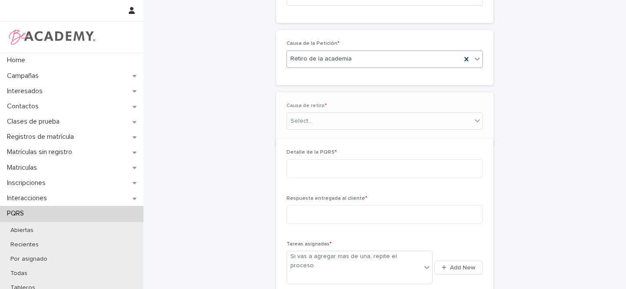
scroll to position [223, 0]
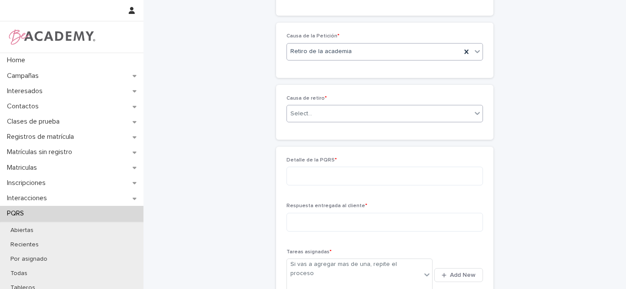
click at [298, 113] on div "Select..." at bounding box center [302, 113] width 22 height 9
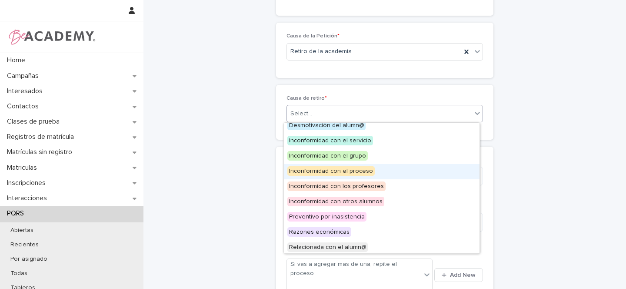
scroll to position [37, 0]
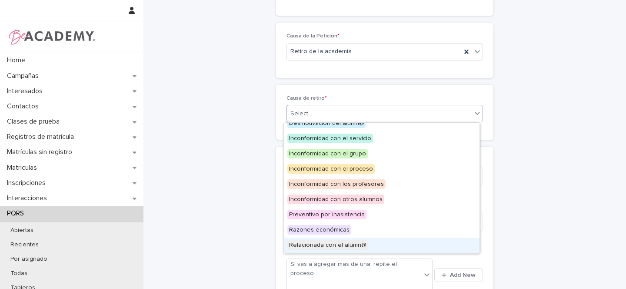
click at [349, 243] on span "Relacionada con el alumn@" at bounding box center [328, 245] width 80 height 10
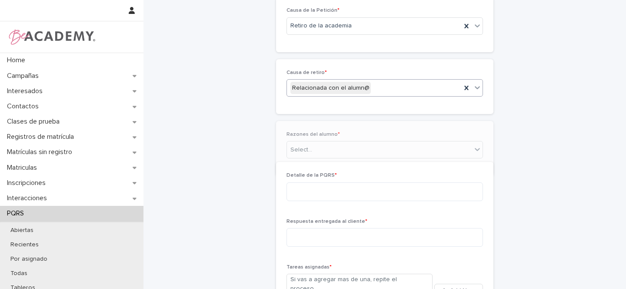
scroll to position [254, 0]
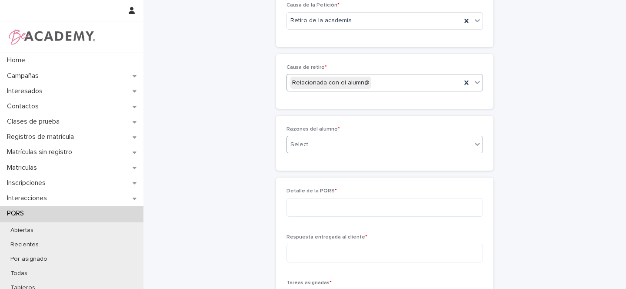
click at [305, 146] on div "Select..." at bounding box center [302, 144] width 22 height 9
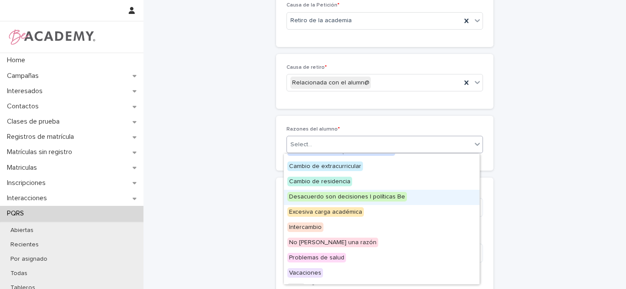
scroll to position [22, 0]
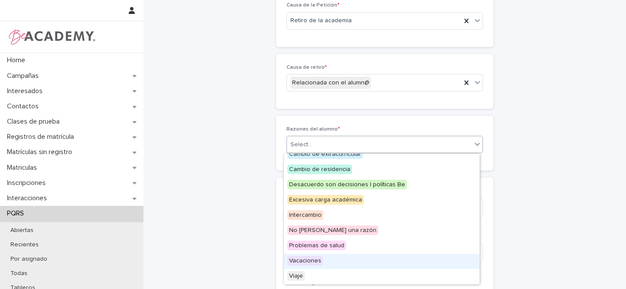
click at [310, 260] on span "Vacaciones" at bounding box center [306, 261] width 36 height 10
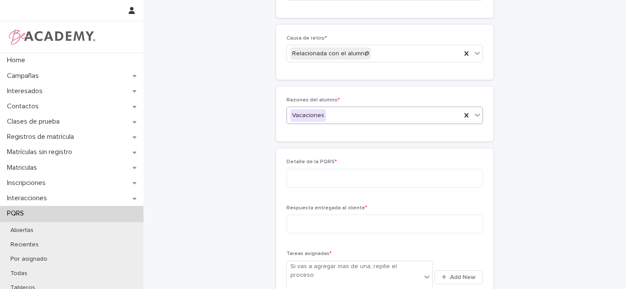
scroll to position [322, 0]
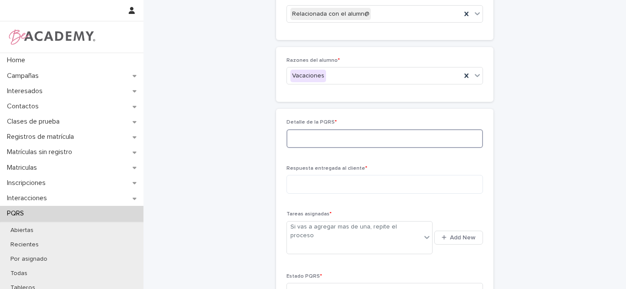
click at [307, 140] on textarea at bounding box center [385, 138] width 197 height 19
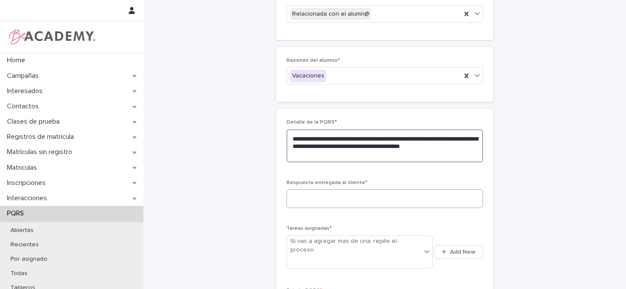
type textarea "**********"
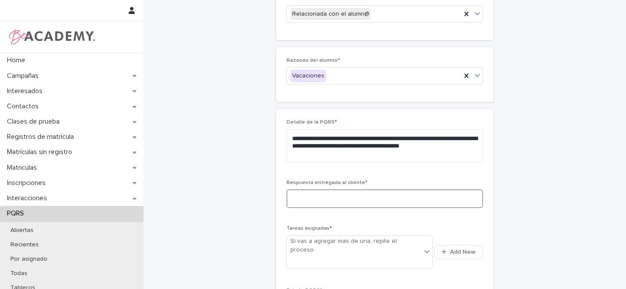
click at [300, 196] on textarea at bounding box center [385, 198] width 197 height 19
type textarea "*"
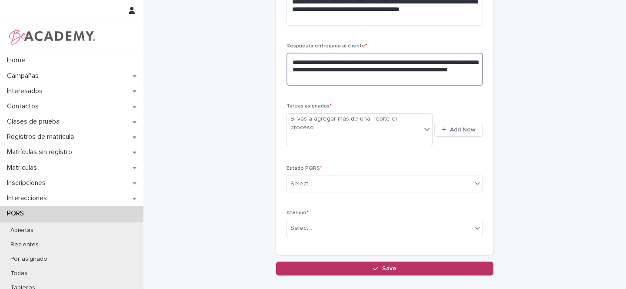
scroll to position [464, 0]
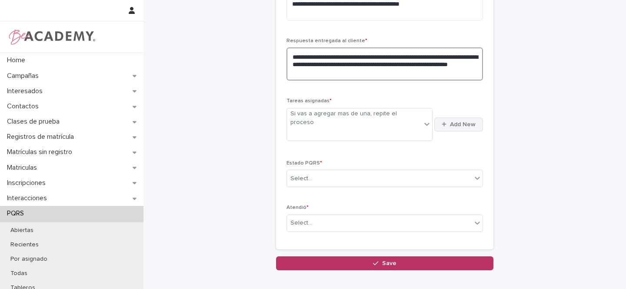
type textarea "**********"
click at [467, 121] on span "Add New" at bounding box center [463, 124] width 26 height 6
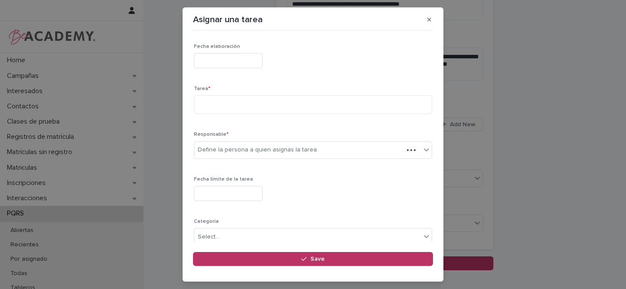
click at [226, 63] on input "text" at bounding box center [228, 60] width 69 height 15
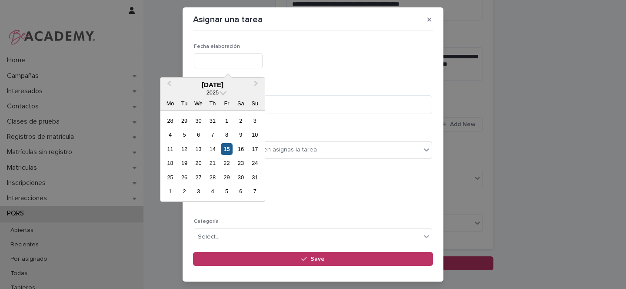
click at [226, 147] on div "15" at bounding box center [227, 149] width 12 height 12
type input "**********"
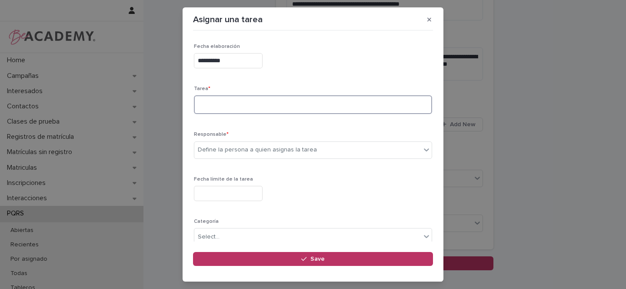
click at [221, 100] on textarea at bounding box center [313, 104] width 238 height 19
type textarea "**********"
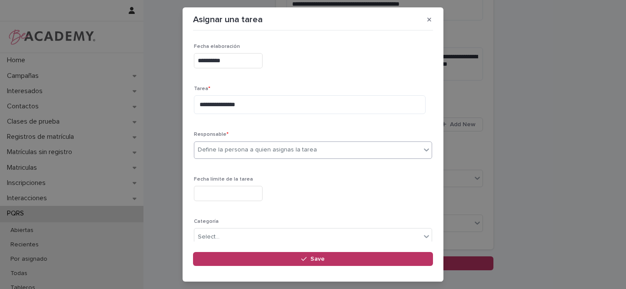
click at [207, 149] on div "Define la persona a quien asignas la tarea" at bounding box center [257, 149] width 119 height 9
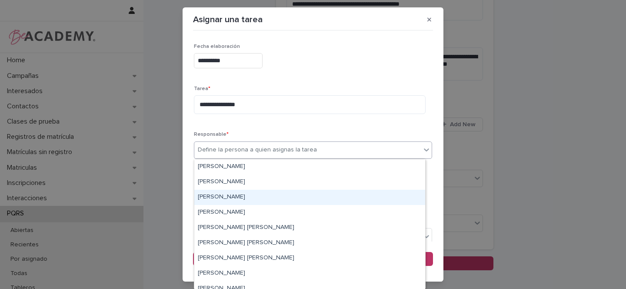
click at [208, 195] on div "Gina Orjuela Cortes" at bounding box center [309, 197] width 231 height 15
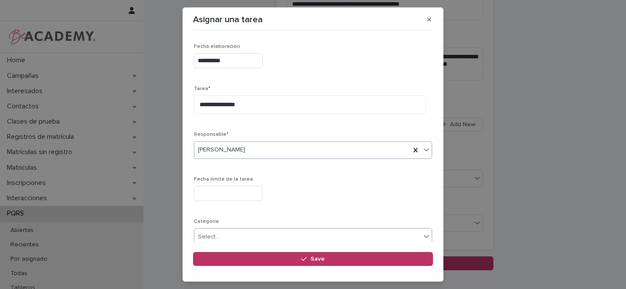
scroll to position [52, 0]
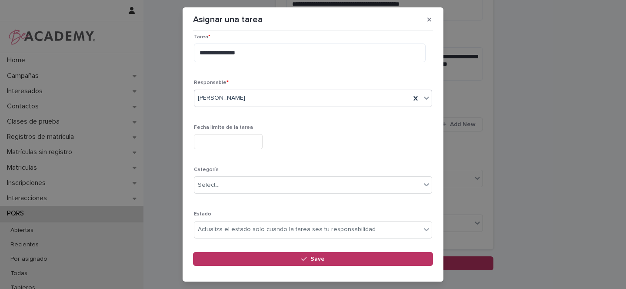
click at [213, 143] on input "text" at bounding box center [228, 141] width 69 height 15
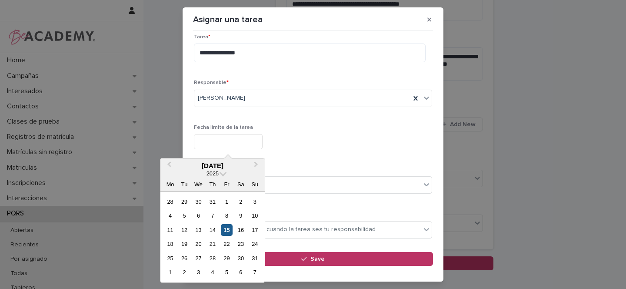
click at [227, 228] on div "15" at bounding box center [227, 230] width 12 height 12
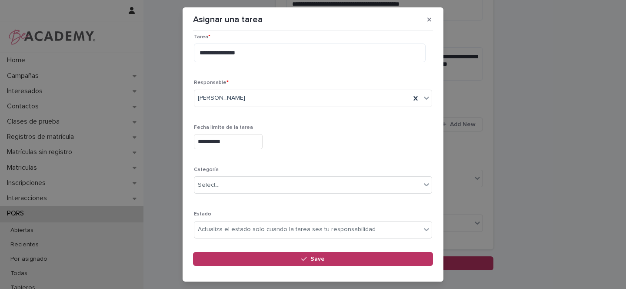
type input "**********"
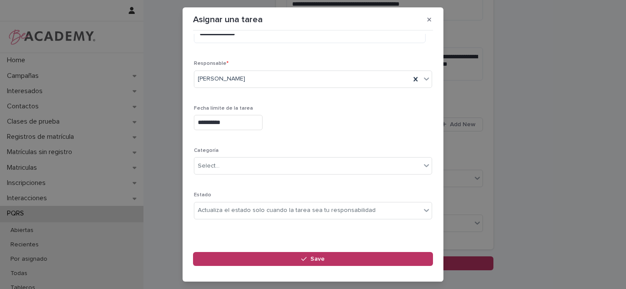
scroll to position [75, 0]
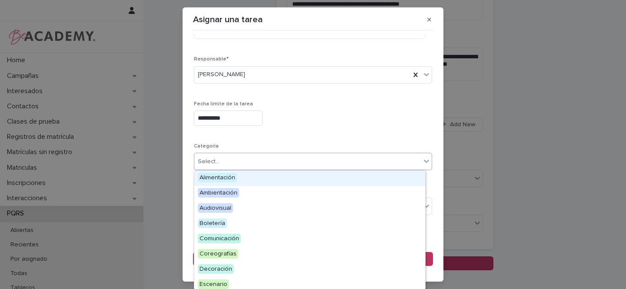
click at [216, 162] on div "Select..." at bounding box center [209, 161] width 22 height 9
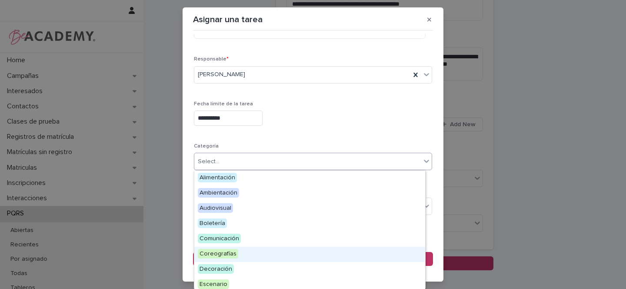
scroll to position [281, 0]
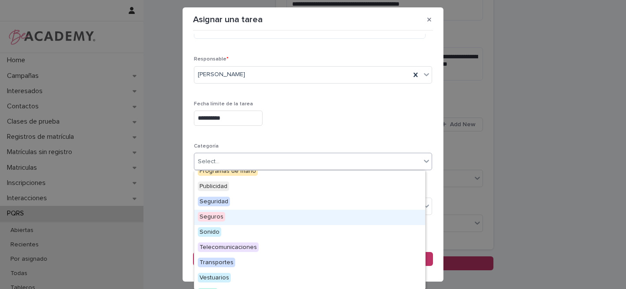
click at [314, 127] on div "**********" at bounding box center [313, 117] width 238 height 32
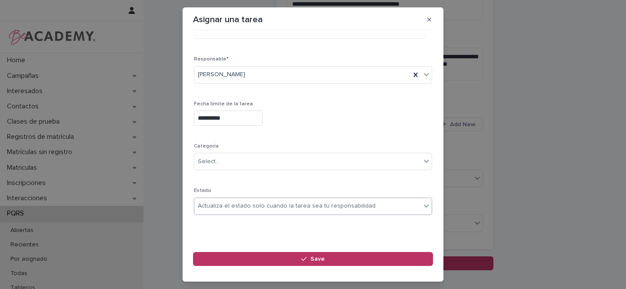
click at [215, 206] on div "Actualiza el estado solo cuando la tarea sea tu responsabilidad" at bounding box center [287, 205] width 178 height 9
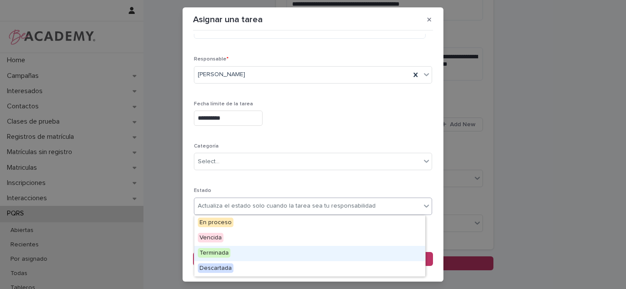
click at [209, 253] on span "Terminada" at bounding box center [214, 253] width 33 height 10
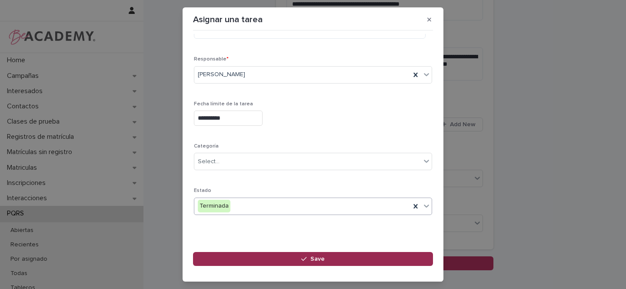
click at [303, 260] on icon "button" at bounding box center [303, 259] width 5 height 4
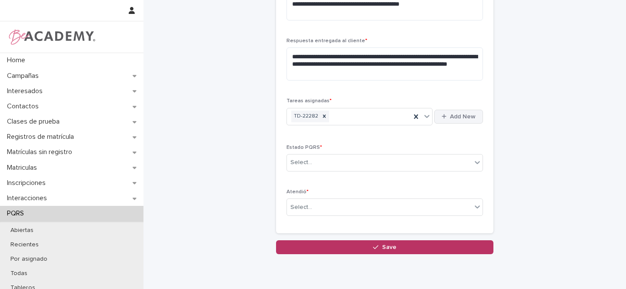
click at [452, 115] on span "Add New" at bounding box center [463, 117] width 26 height 6
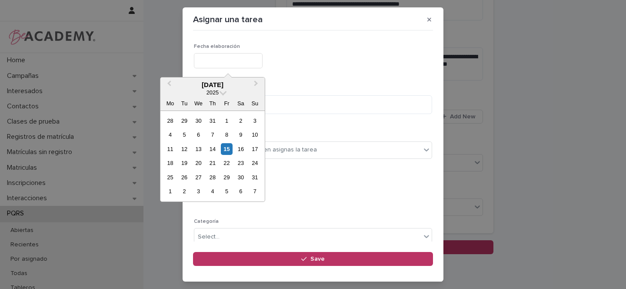
click at [215, 58] on input "text" at bounding box center [228, 60] width 69 height 15
click at [227, 148] on div "15" at bounding box center [227, 149] width 12 height 12
type input "**********"
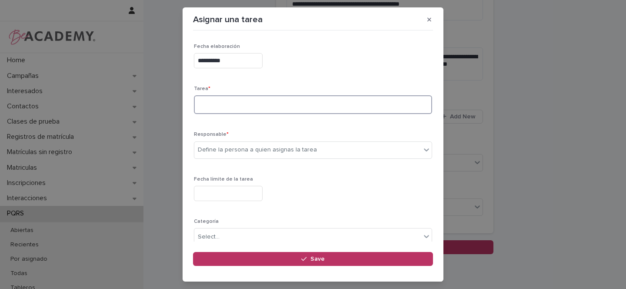
click at [219, 103] on textarea at bounding box center [313, 104] width 238 height 19
type textarea "**********"
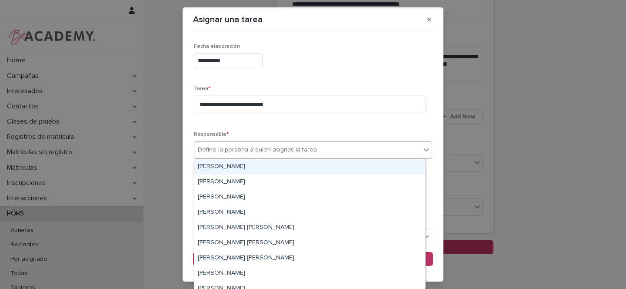
click at [214, 152] on div "Define la persona a quien asignas la tarea" at bounding box center [257, 149] width 119 height 9
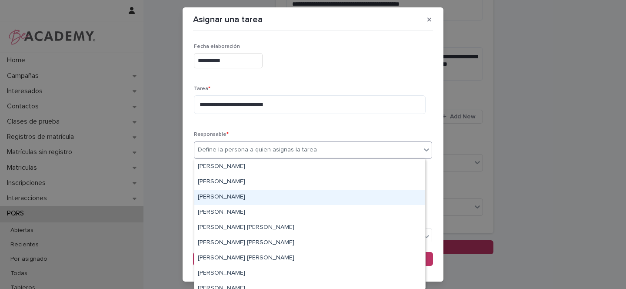
click at [226, 199] on div "Gina Orjuela Cortes" at bounding box center [309, 197] width 231 height 15
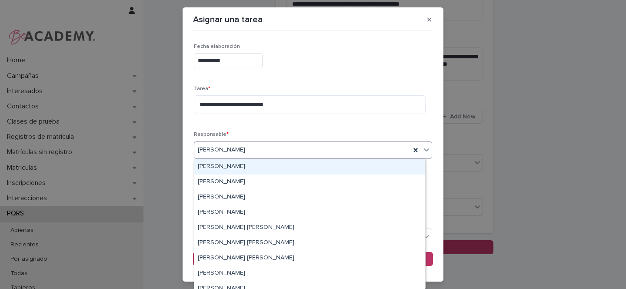
click at [228, 147] on span "Gina Orjuela Cortes" at bounding box center [221, 149] width 47 height 9
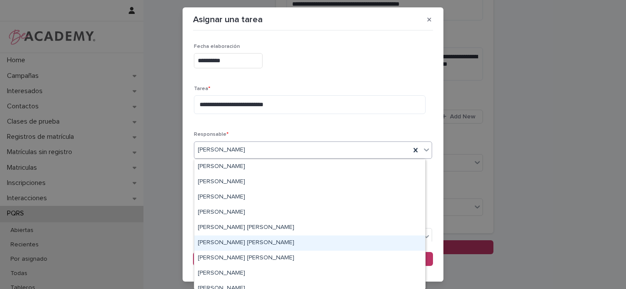
click at [219, 241] on div "Leidy Mesa Alvarez" at bounding box center [309, 242] width 231 height 15
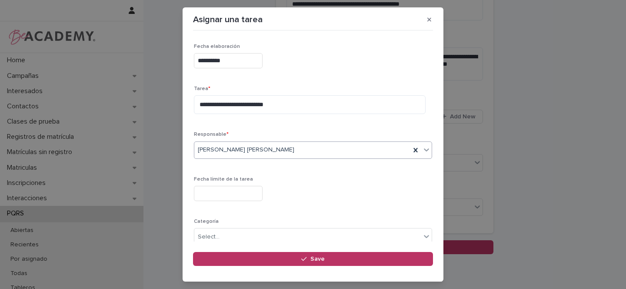
click at [224, 192] on input "text" at bounding box center [228, 193] width 69 height 15
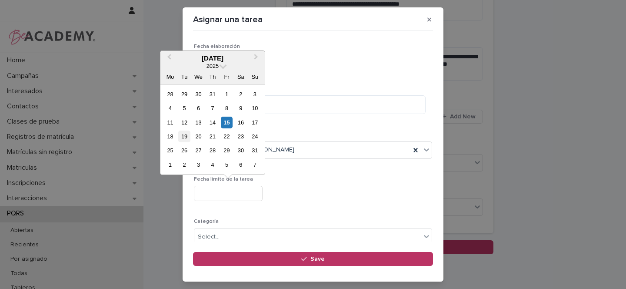
click at [185, 137] on div "19" at bounding box center [184, 136] width 12 height 12
type input "**********"
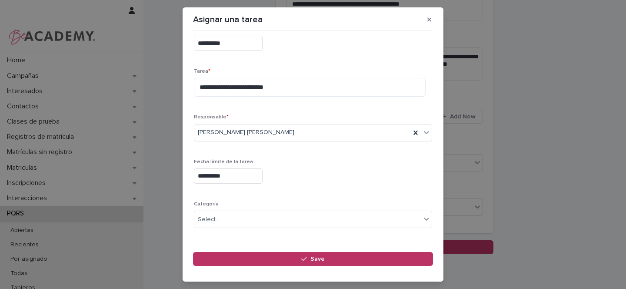
scroll to position [75, 0]
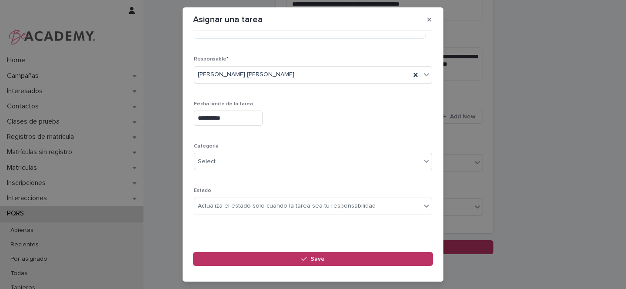
click at [220, 167] on div "Select..." at bounding box center [307, 161] width 227 height 14
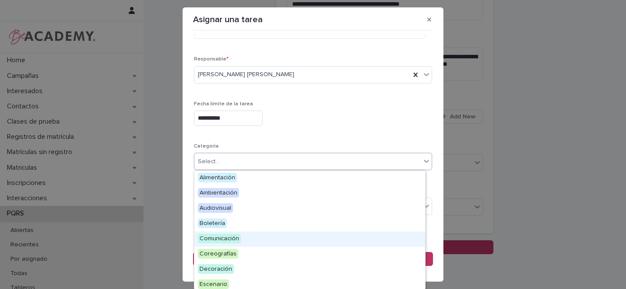
click at [334, 114] on div "**********" at bounding box center [313, 117] width 238 height 15
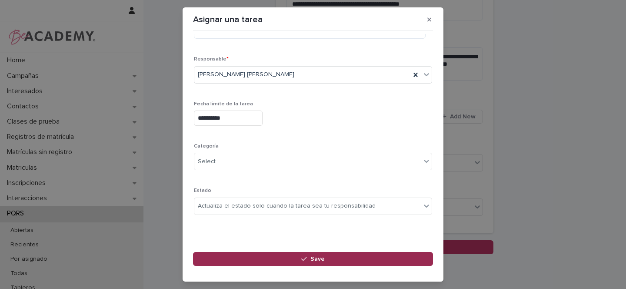
click at [296, 259] on button "Save" at bounding box center [313, 259] width 240 height 14
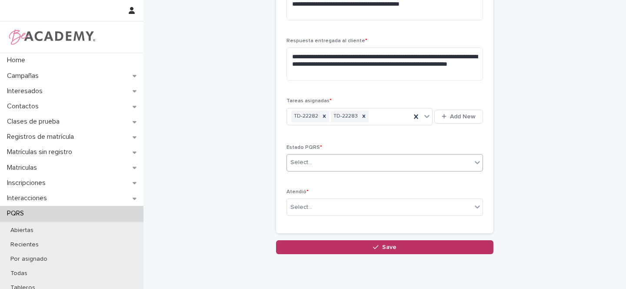
click at [299, 162] on div "Select..." at bounding box center [302, 162] width 22 height 9
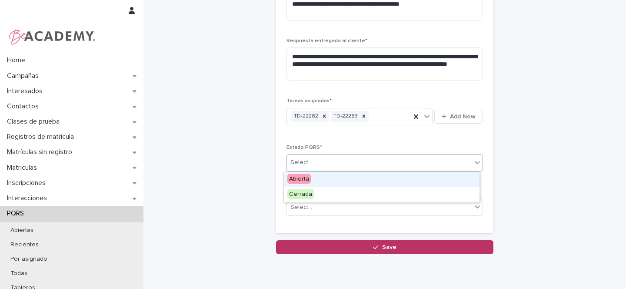
click at [304, 177] on span "Abierta" at bounding box center [299, 179] width 23 height 10
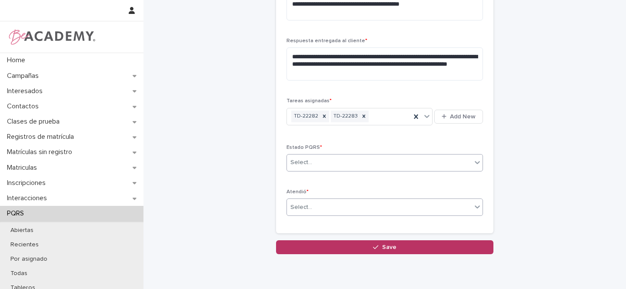
click at [311, 204] on div "Select..." at bounding box center [379, 207] width 185 height 14
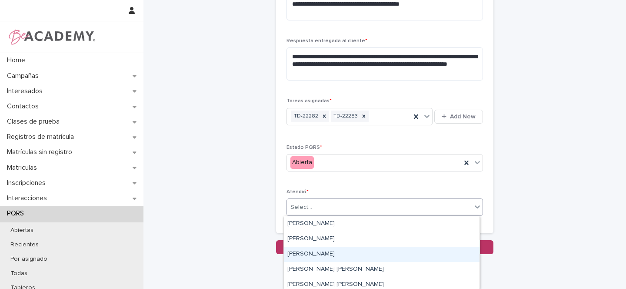
click at [304, 254] on div "Gina Orjuela Cortes" at bounding box center [382, 254] width 196 height 15
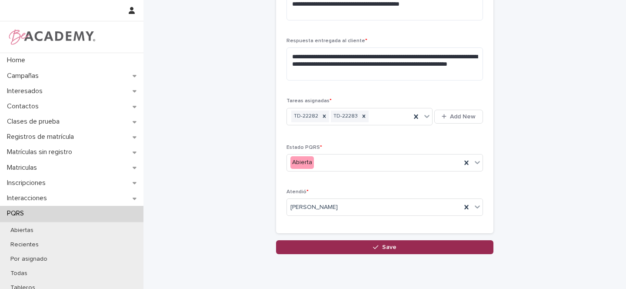
click at [385, 248] on span "Save" at bounding box center [389, 247] width 14 height 6
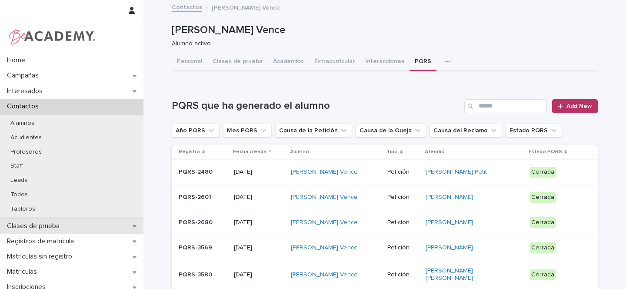
click at [122, 223] on div "Clases de prueba" at bounding box center [72, 225] width 144 height 15
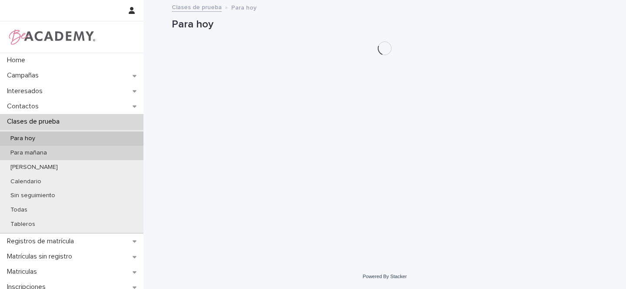
click at [46, 152] on p "Para mañana" at bounding box center [28, 152] width 50 height 7
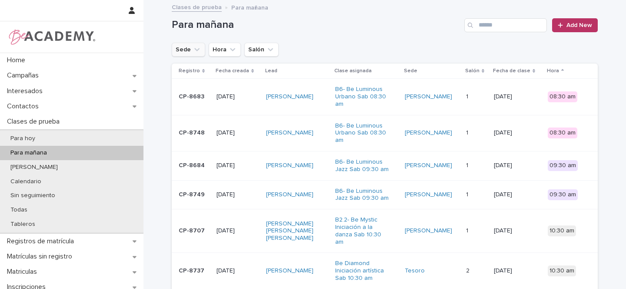
click at [194, 49] on icon "Sede" at bounding box center [197, 49] width 9 height 9
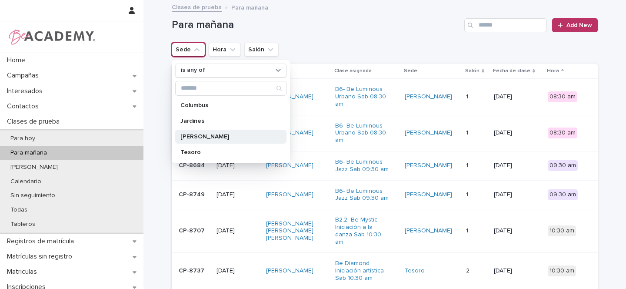
click at [192, 140] on div "Rosales" at bounding box center [230, 137] width 111 height 14
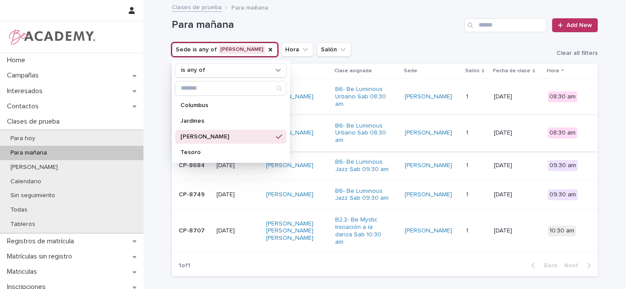
click at [397, 26] on h1 "Para mañana" at bounding box center [316, 25] width 289 height 13
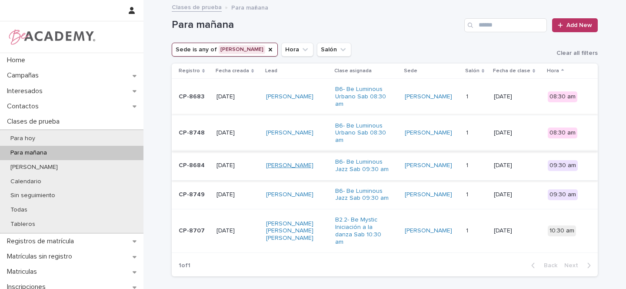
click at [290, 162] on link "Salome Arias Gutierrez" at bounding box center [289, 165] width 47 height 7
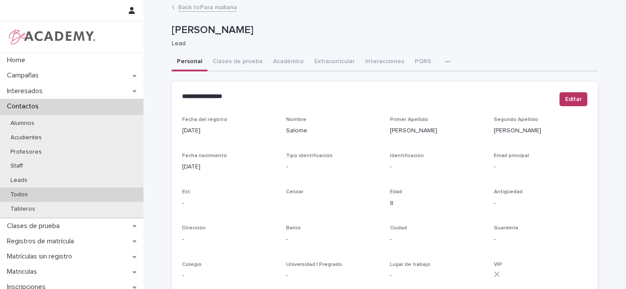
click at [25, 193] on p "Todos" at bounding box center [18, 194] width 31 height 7
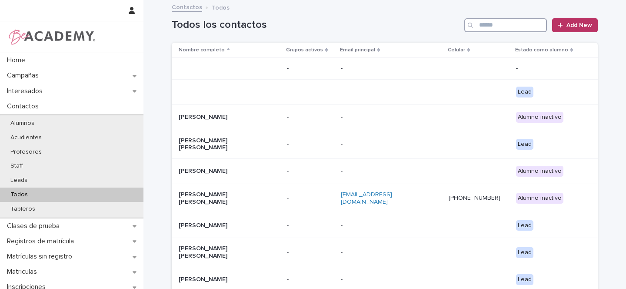
click at [498, 23] on input "Search" at bounding box center [506, 25] width 83 height 14
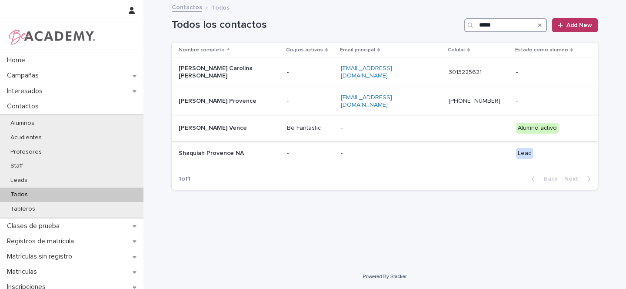
type input "*****"
click at [271, 121] on div "Sara Sophia Rincon Vence" at bounding box center [229, 128] width 101 height 14
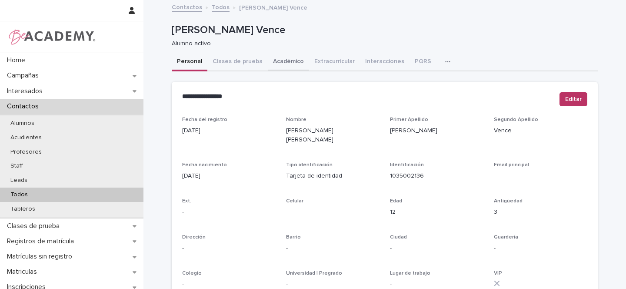
click at [284, 63] on button "Académico" at bounding box center [288, 62] width 41 height 18
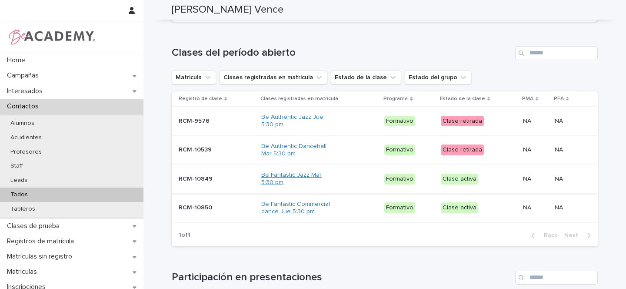
scroll to position [405, 0]
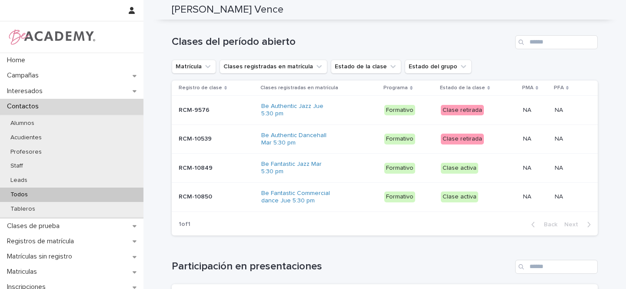
click at [221, 161] on div "RCM-10849 RCM-10849" at bounding box center [217, 168] width 76 height 14
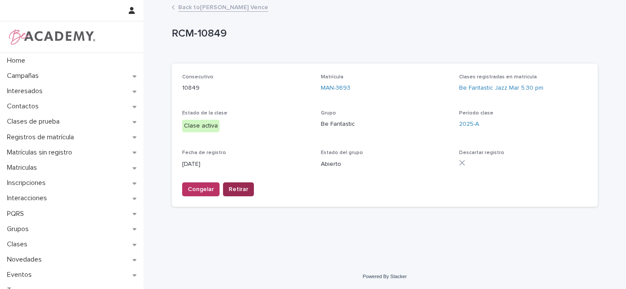
click at [237, 190] on span "Retirar" at bounding box center [239, 189] width 20 height 9
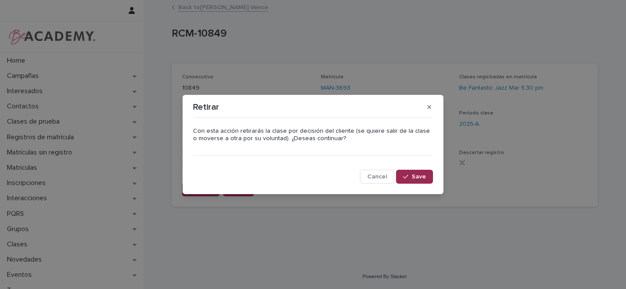
click at [418, 174] on span "Save" at bounding box center [419, 177] width 14 height 6
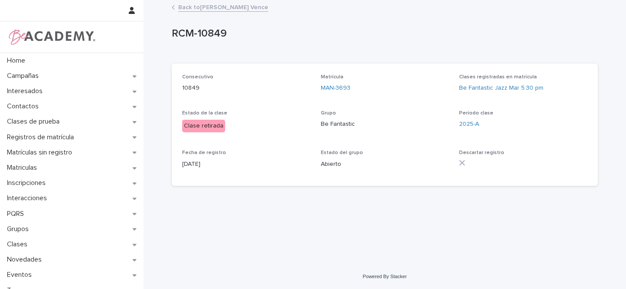
click at [216, 8] on link "Back to Sara Sophia Rincon Vence" at bounding box center [223, 7] width 90 height 10
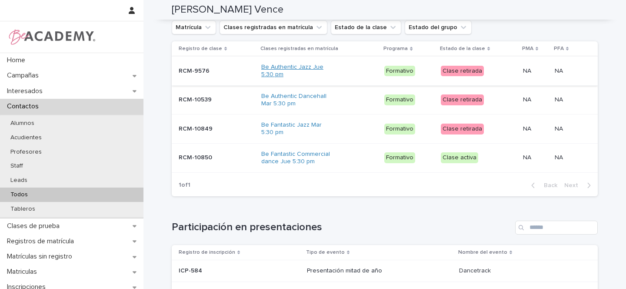
scroll to position [471, 0]
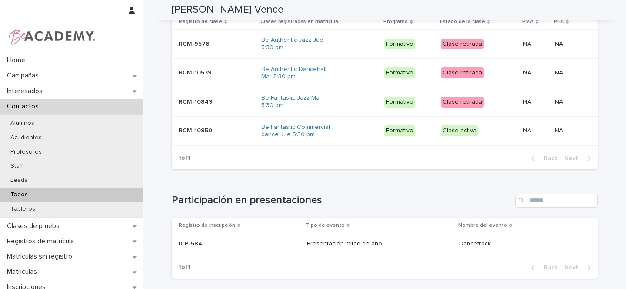
click at [236, 127] on p at bounding box center [215, 130] width 73 height 7
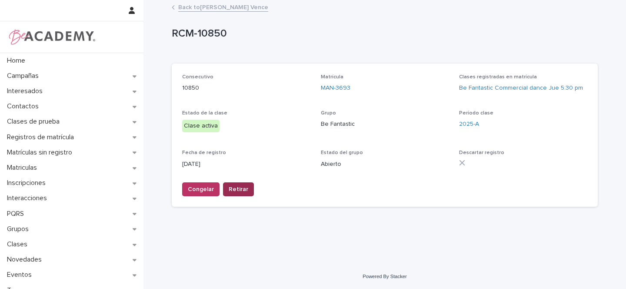
click at [242, 187] on span "Retirar" at bounding box center [239, 189] width 20 height 9
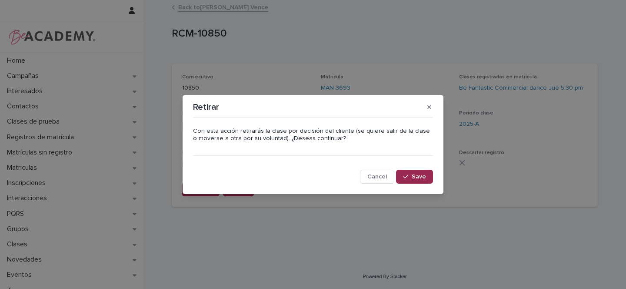
click at [414, 174] on span "Save" at bounding box center [419, 177] width 14 height 6
